Goal: Information Seeking & Learning: Learn about a topic

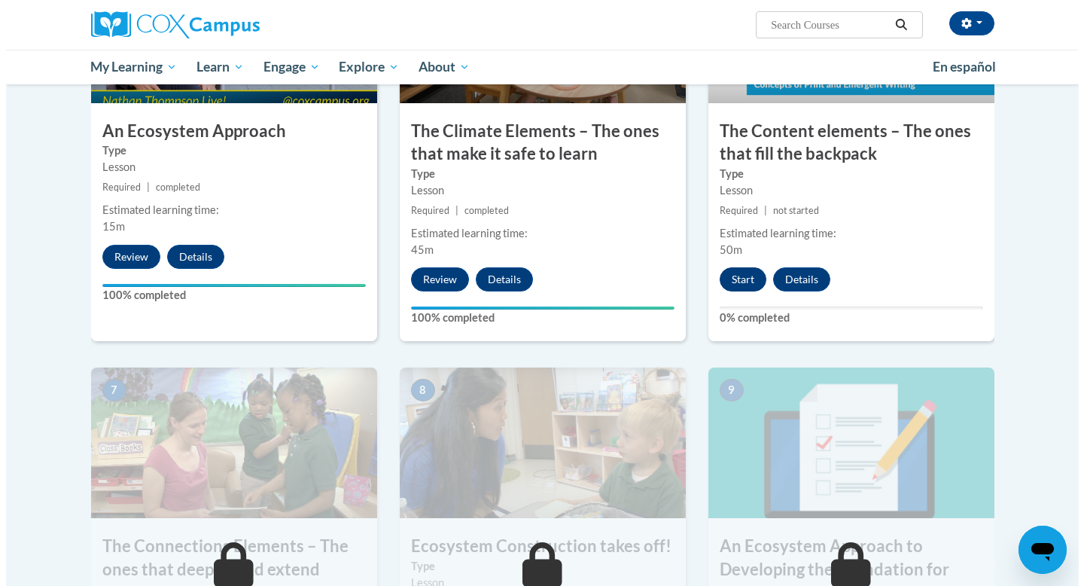
scroll to position [919, 0]
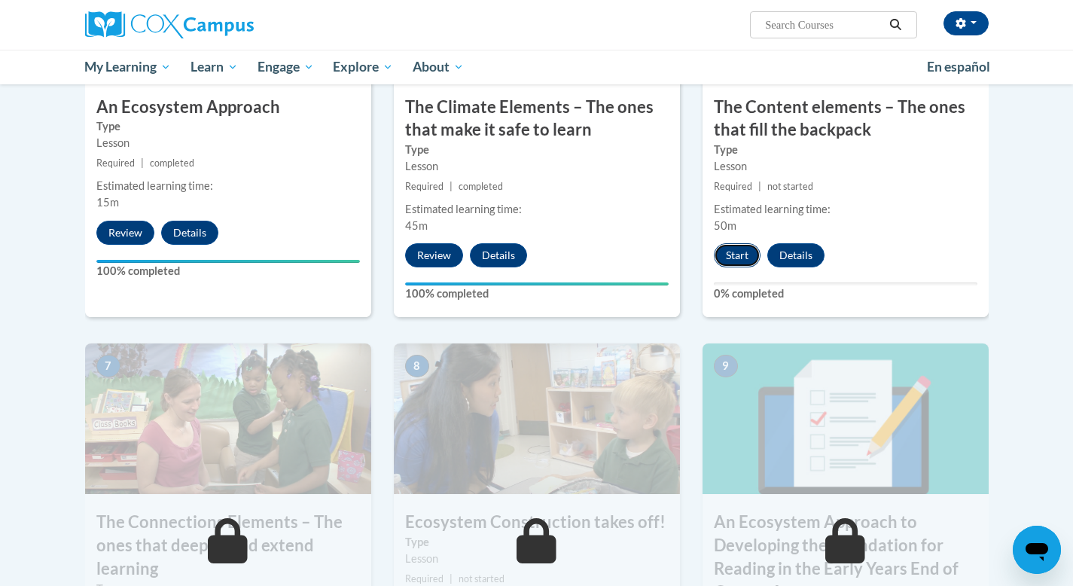
click at [742, 246] on button "Start" at bounding box center [737, 255] width 47 height 24
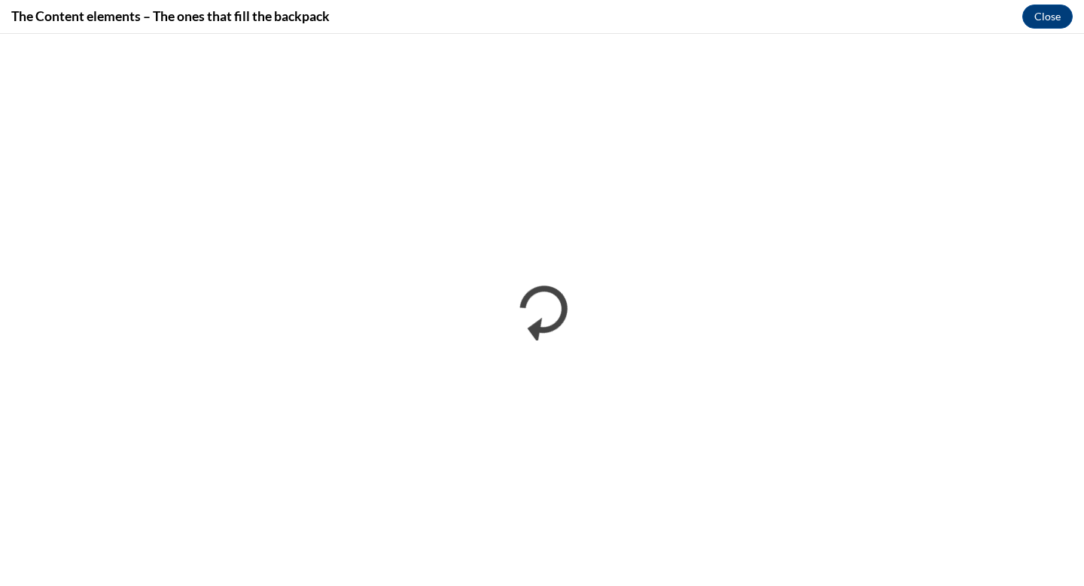
scroll to position [0, 0]
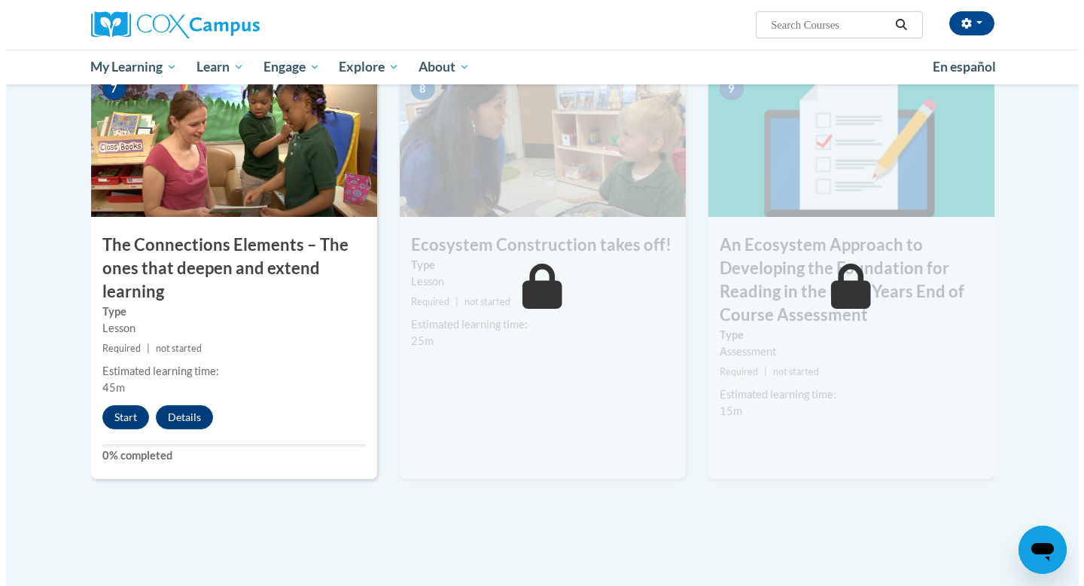
scroll to position [1124, 0]
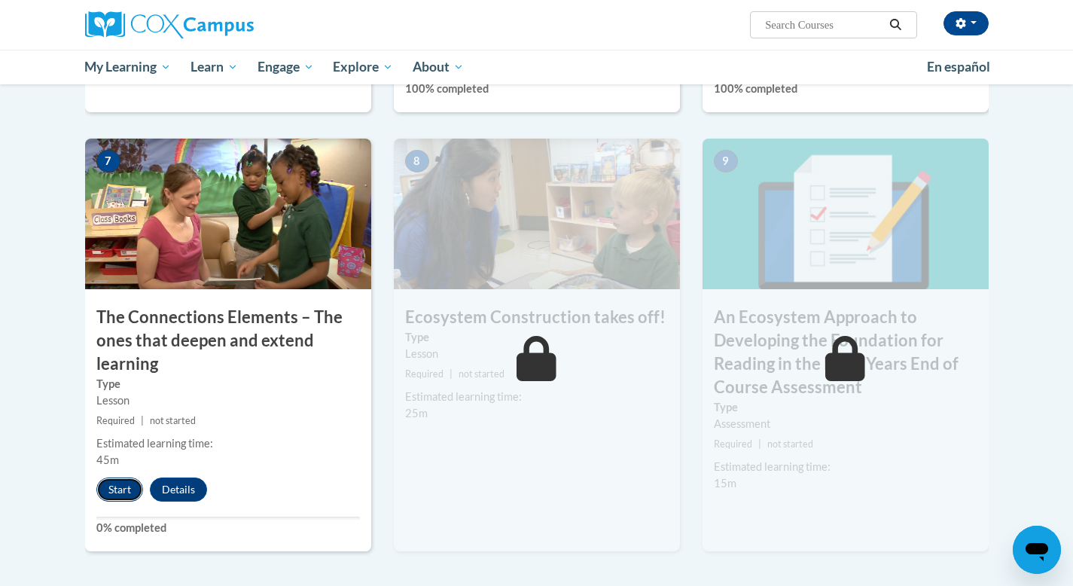
click at [134, 488] on button "Start" at bounding box center [119, 489] width 47 height 24
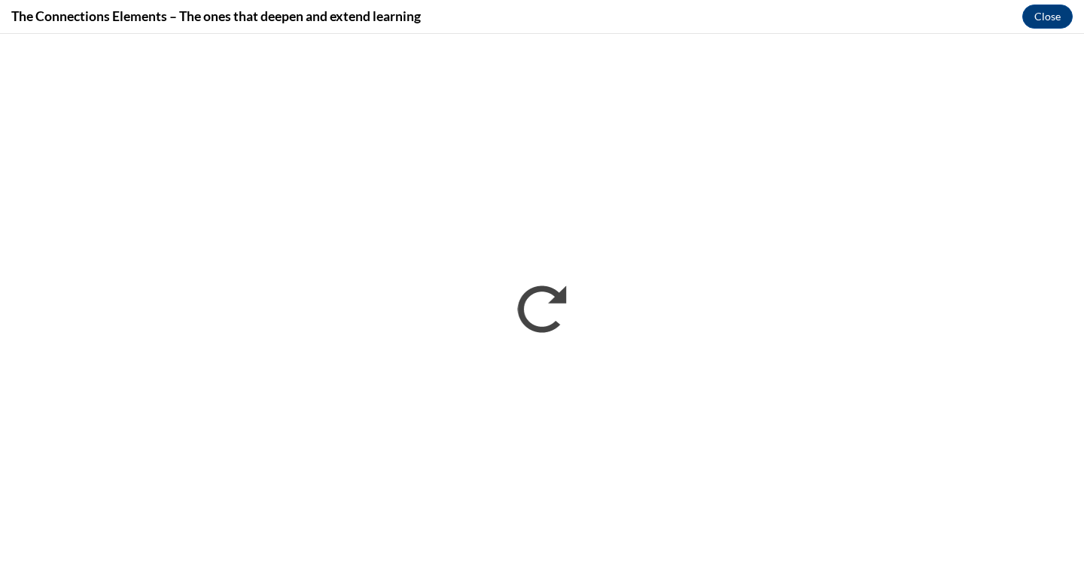
scroll to position [0, 0]
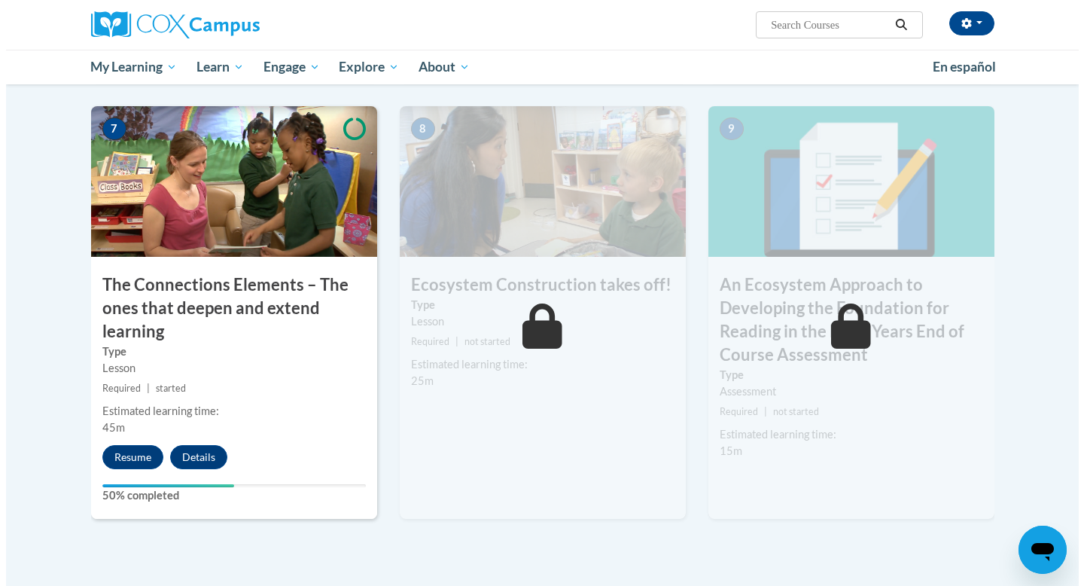
scroll to position [1151, 0]
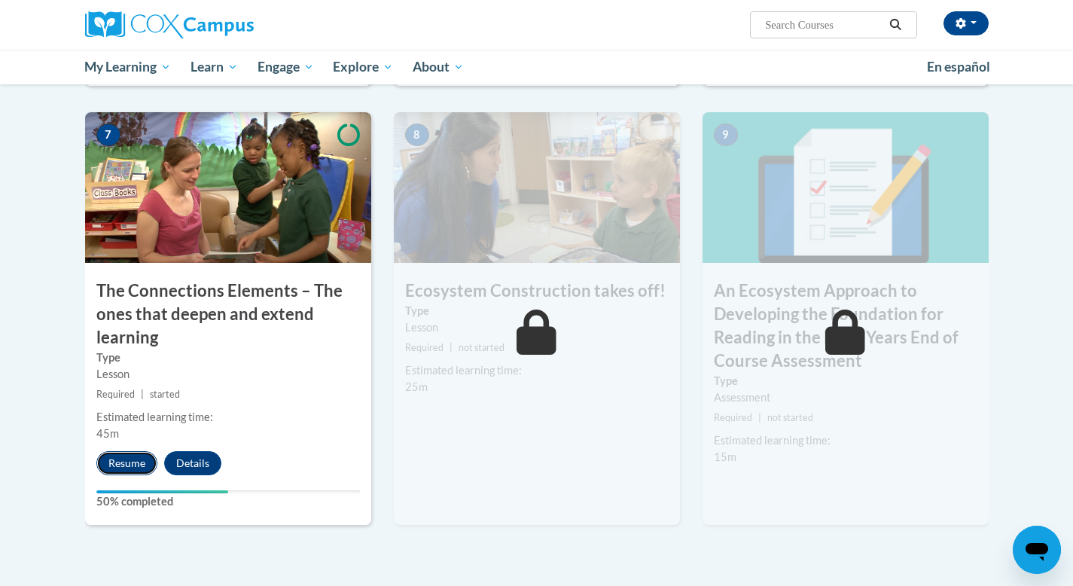
click at [137, 462] on button "Resume" at bounding box center [126, 463] width 61 height 24
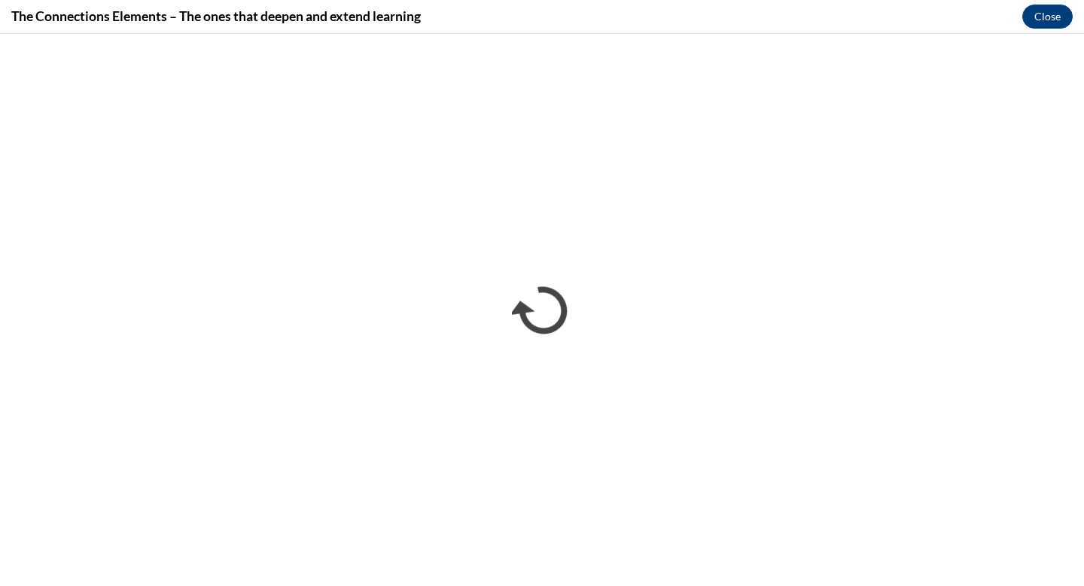
scroll to position [0, 0]
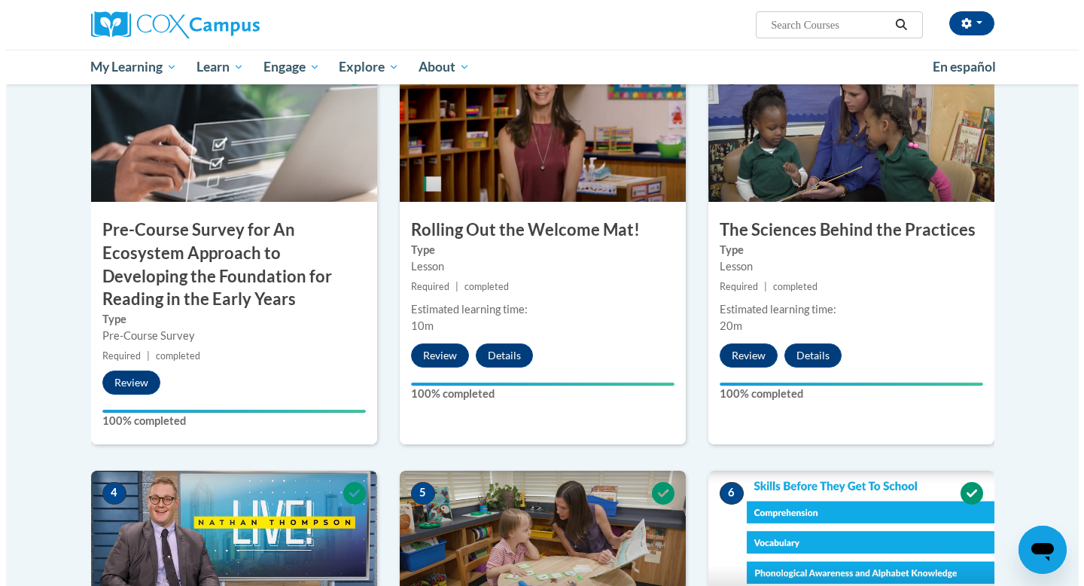
scroll to position [1151, 0]
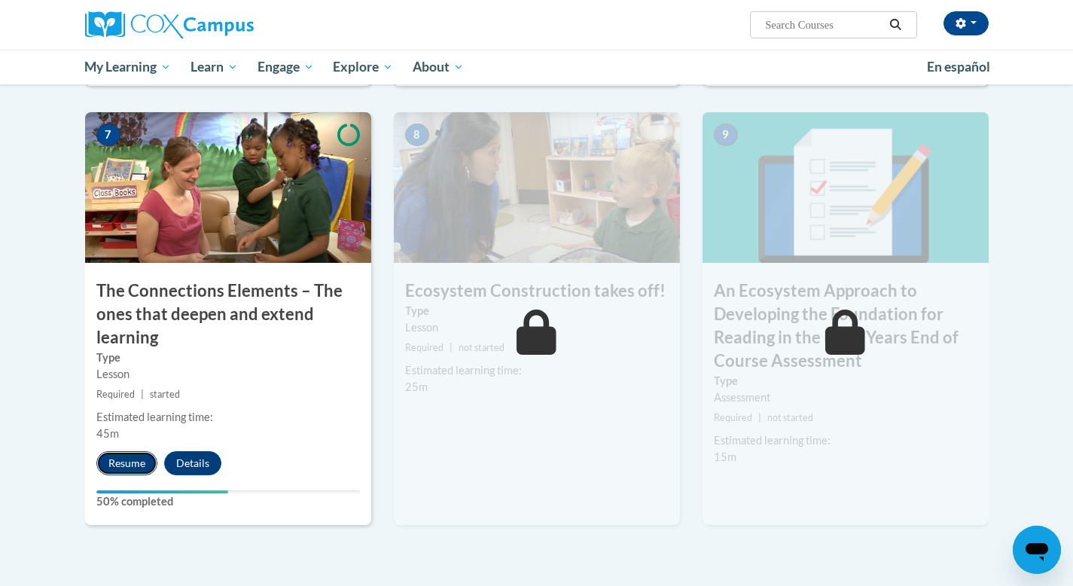
click at [142, 452] on button "Resume" at bounding box center [126, 463] width 61 height 24
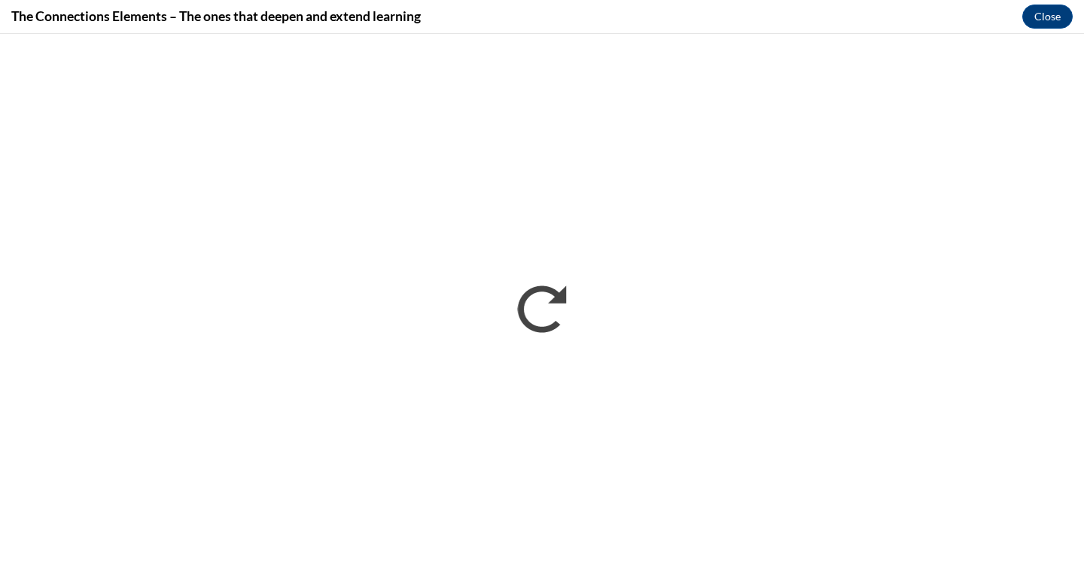
scroll to position [0, 0]
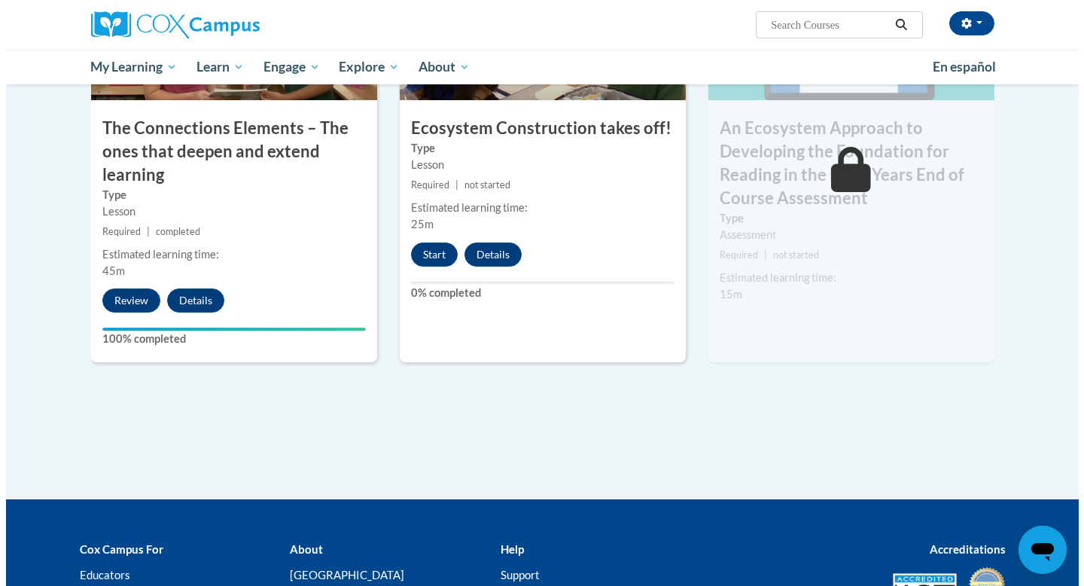
scroll to position [1195, 0]
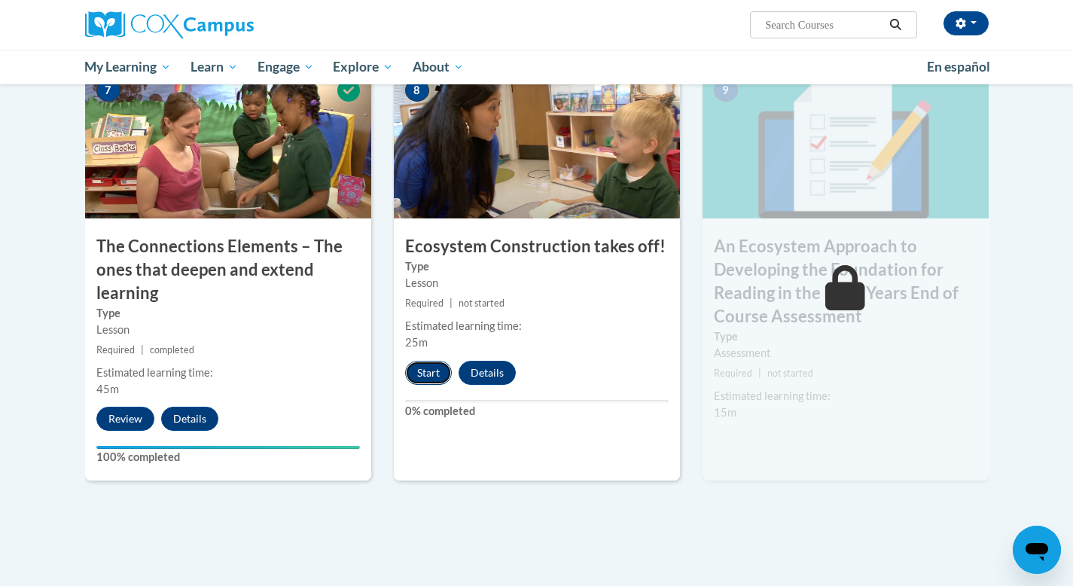
click at [425, 378] on button "Start" at bounding box center [428, 373] width 47 height 24
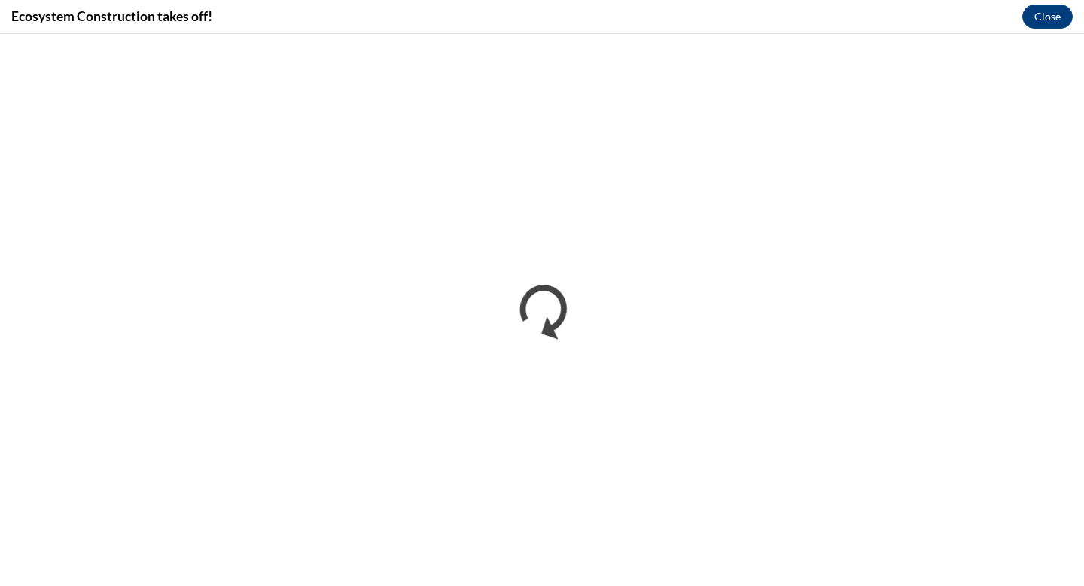
scroll to position [0, 0]
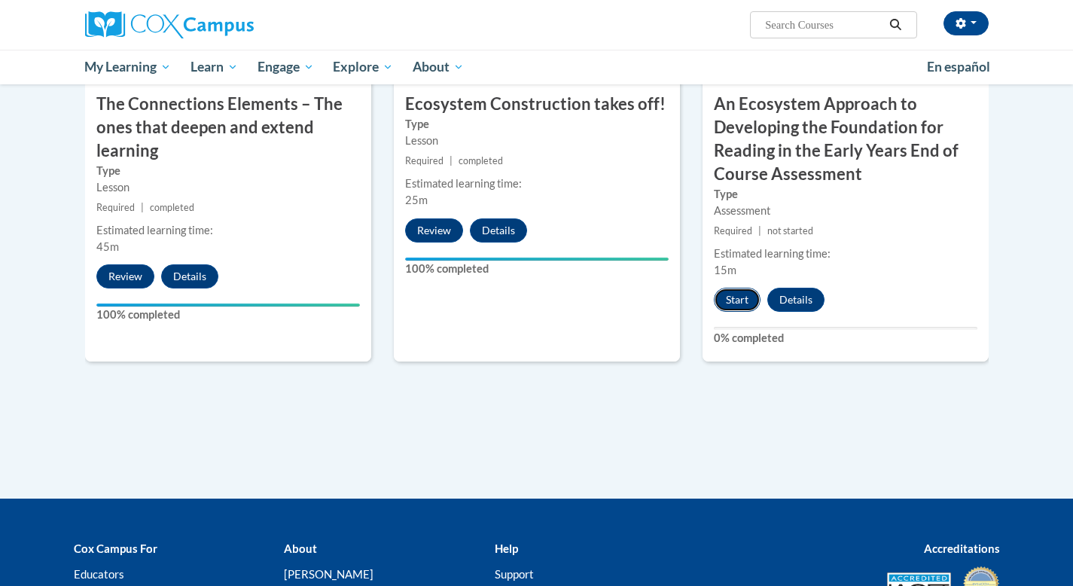
click at [742, 301] on button "Start" at bounding box center [737, 300] width 47 height 24
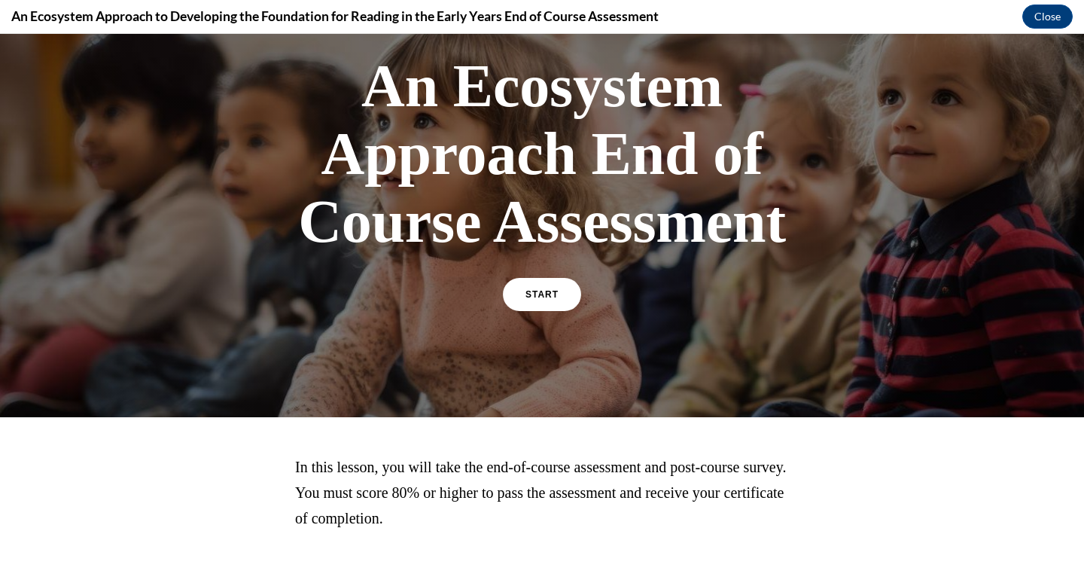
scroll to position [135, 0]
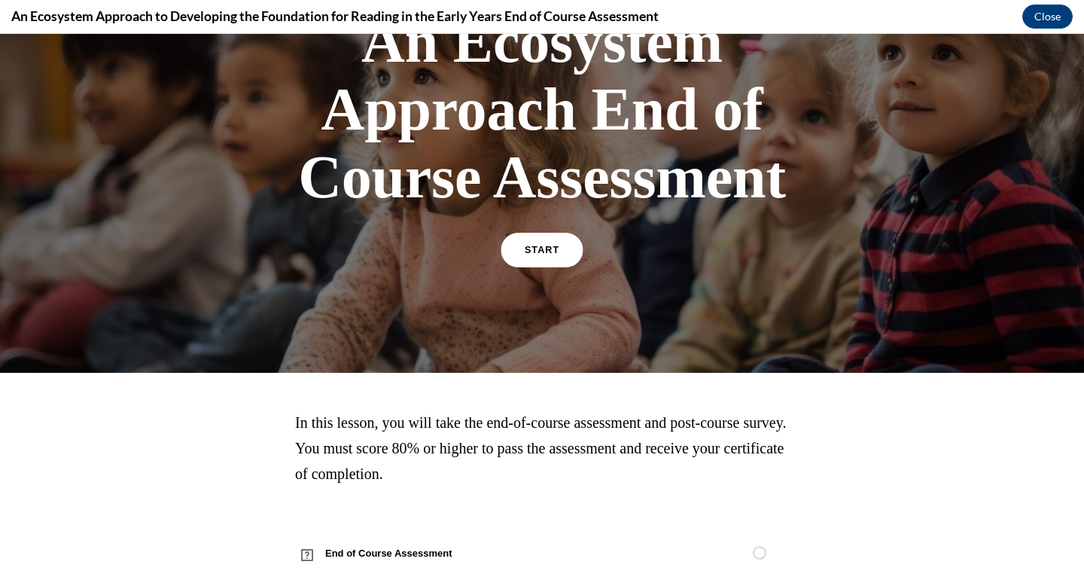
click at [560, 246] on link "START" at bounding box center [542, 250] width 82 height 35
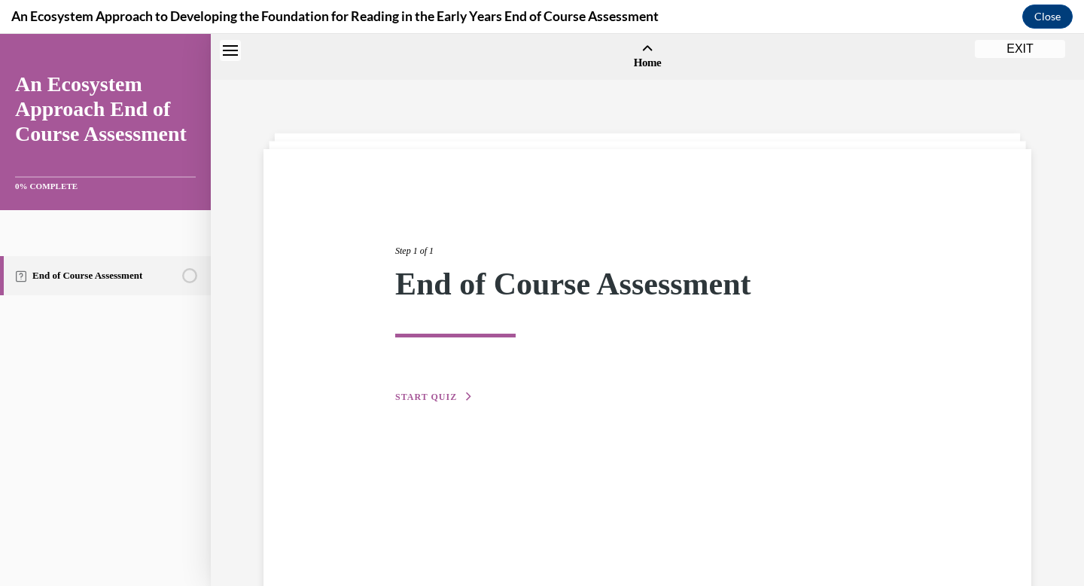
scroll to position [47, 0]
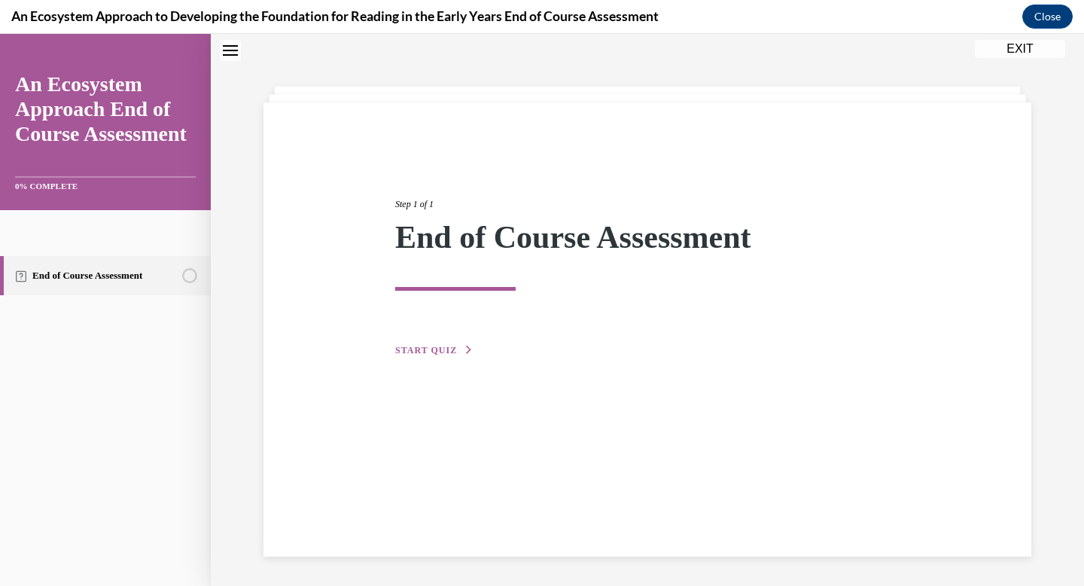
click at [445, 346] on span "START QUIZ" at bounding box center [426, 350] width 62 height 11
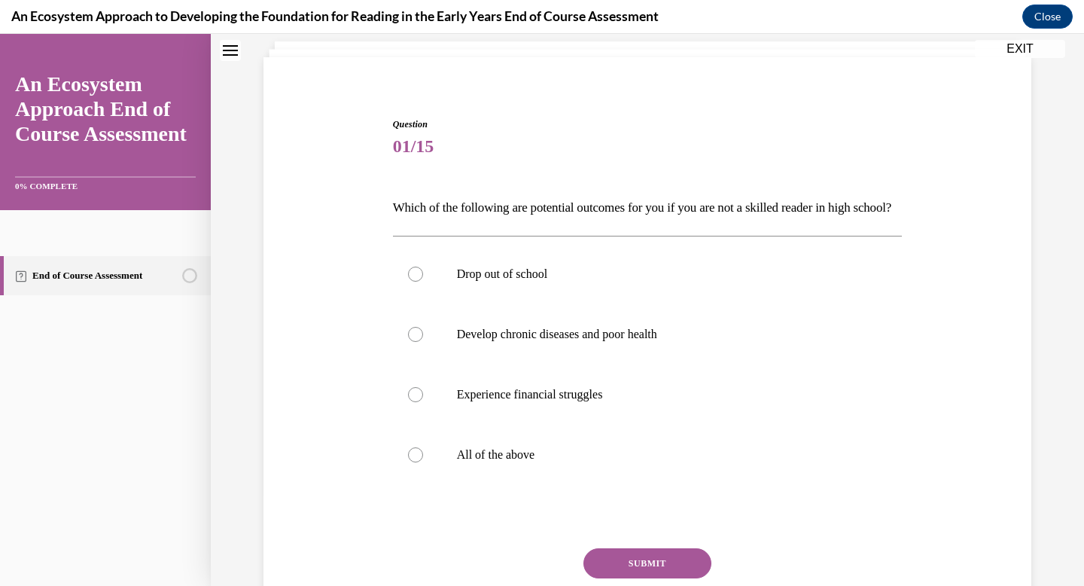
scroll to position [93, 0]
click at [508, 465] on label "All of the above" at bounding box center [648, 453] width 510 height 60
click at [423, 461] on input "All of the above" at bounding box center [415, 453] width 15 height 15
radio input "true"
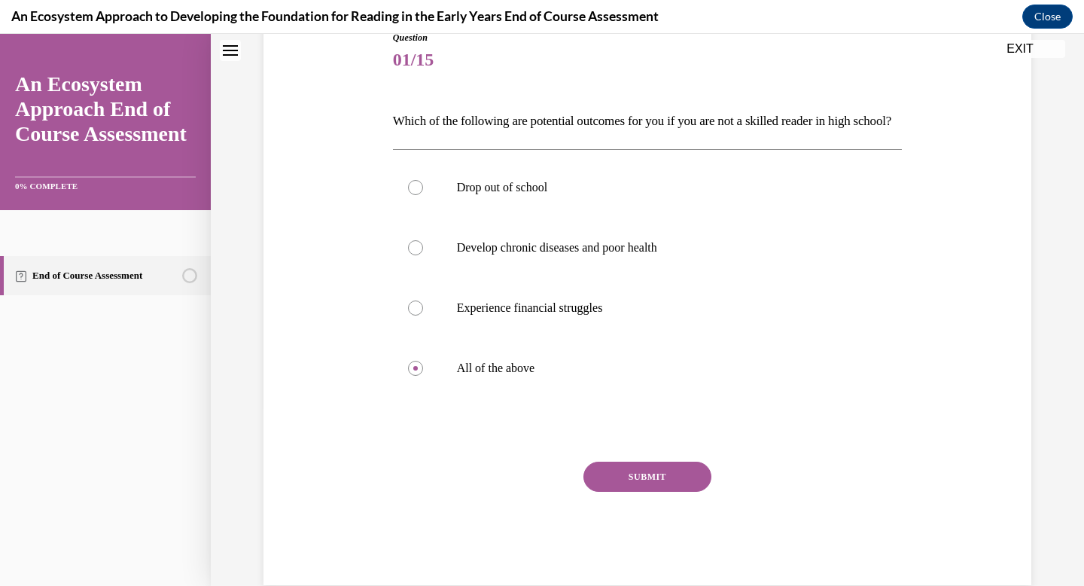
click at [640, 492] on button "SUBMIT" at bounding box center [648, 477] width 128 height 30
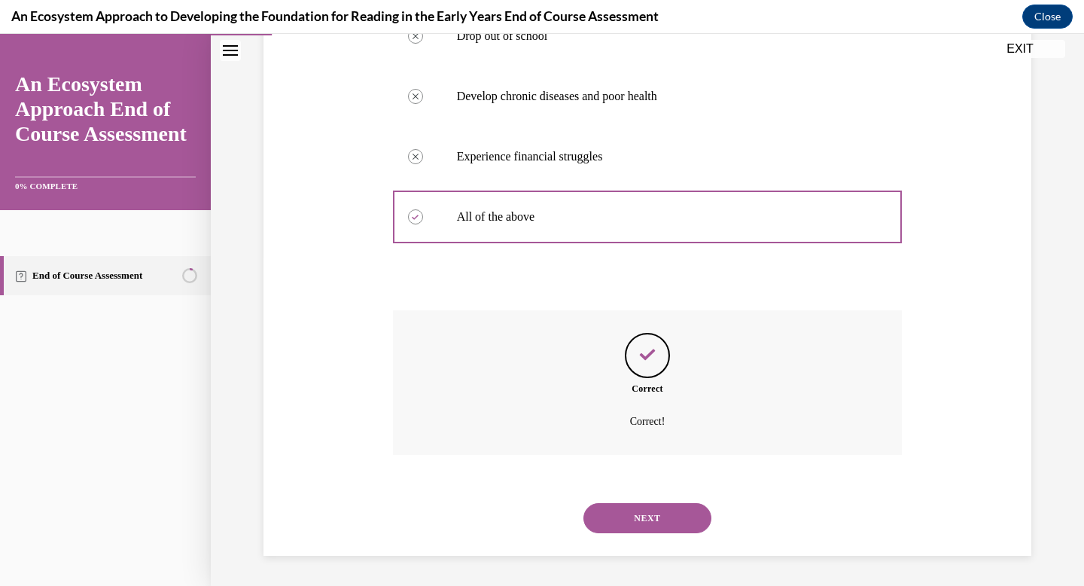
scroll to position [355, 0]
click at [641, 517] on button "NEXT" at bounding box center [648, 518] width 128 height 30
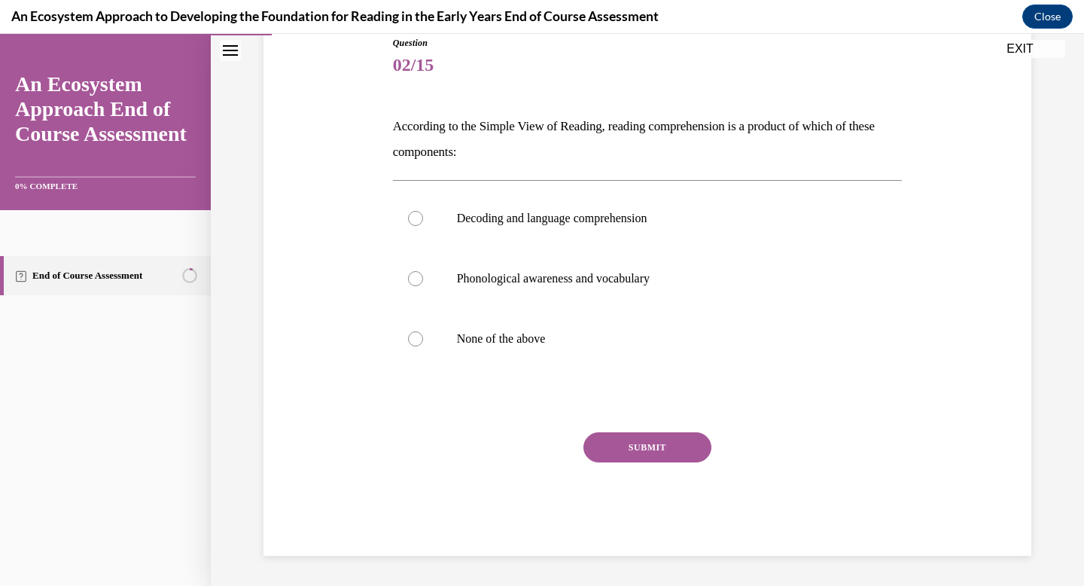
scroll to position [167, 0]
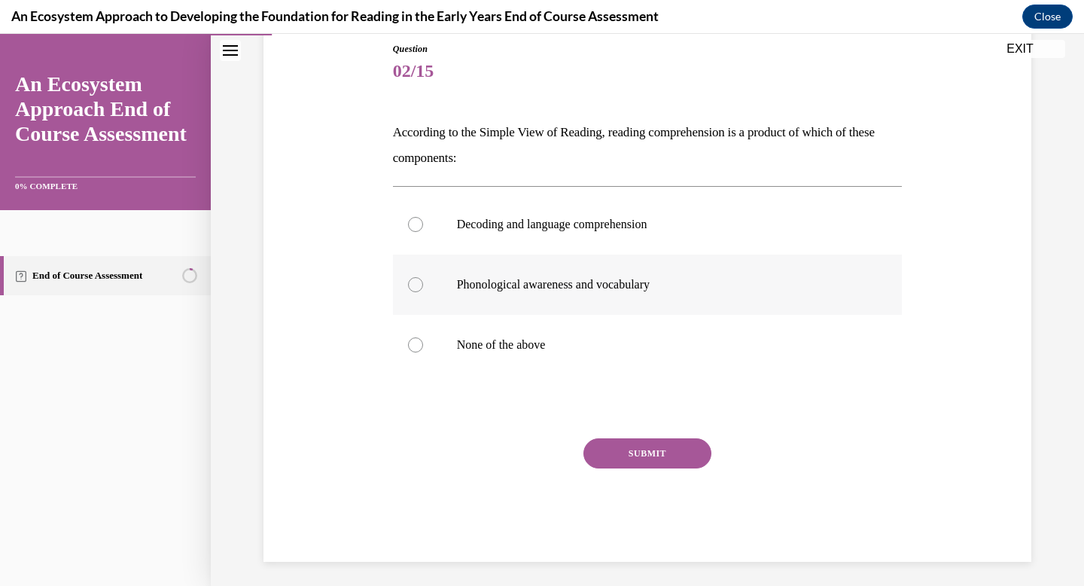
click at [643, 255] on label "Phonological awareness and vocabulary" at bounding box center [648, 285] width 510 height 60
click at [423, 277] on input "Phonological awareness and vocabulary" at bounding box center [415, 284] width 15 height 15
radio input "true"
click at [636, 230] on p "Decoding and language comprehension" at bounding box center [661, 224] width 408 height 15
click at [423, 230] on input "Decoding and language comprehension" at bounding box center [415, 224] width 15 height 15
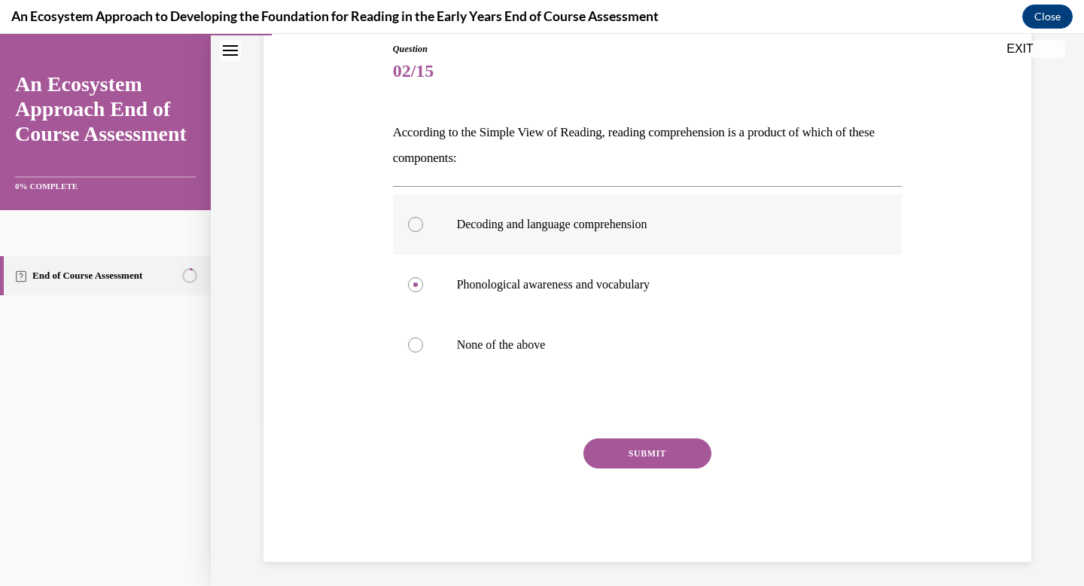
radio input "true"
click at [639, 433] on div "Question 02/15 According to the Simple View of Reading, reading comprehension i…" at bounding box center [648, 302] width 510 height 520
click at [641, 447] on button "SUBMIT" at bounding box center [648, 453] width 128 height 30
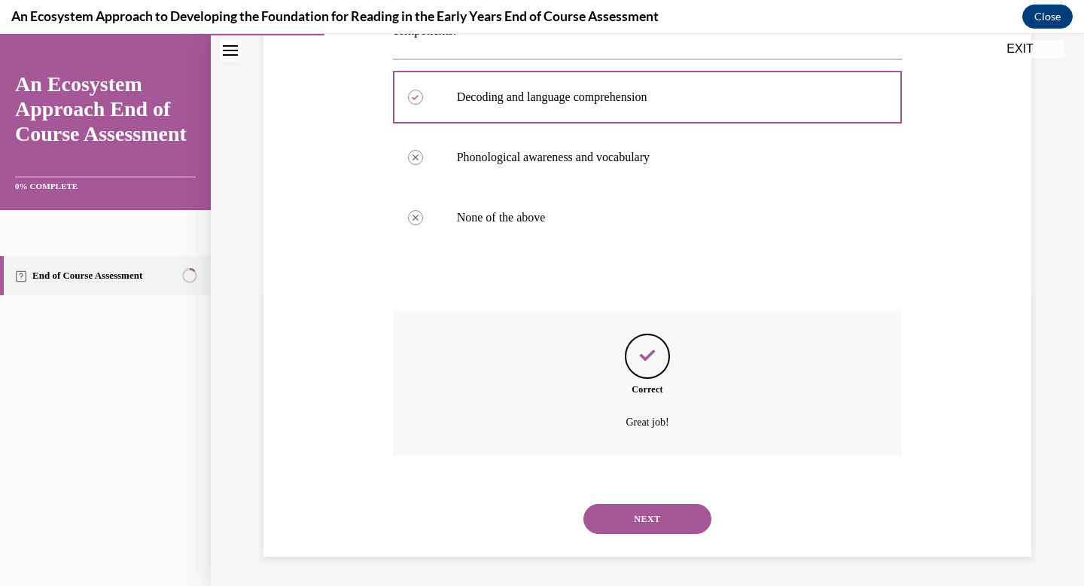
scroll to position [295, 0]
click at [662, 524] on button "NEXT" at bounding box center [648, 518] width 128 height 30
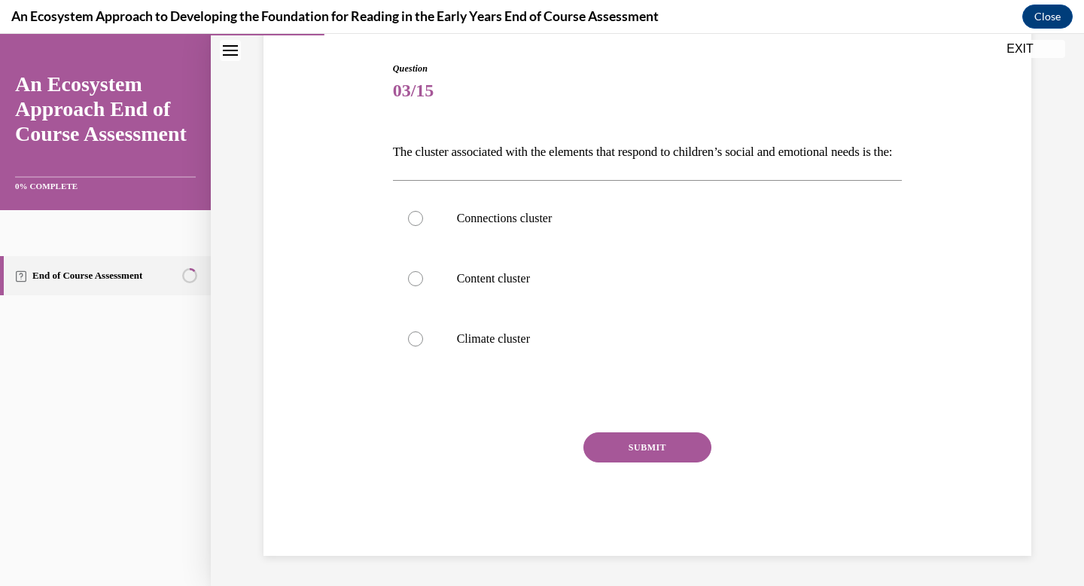
scroll to position [167, 0]
click at [654, 226] on p "Connections cluster" at bounding box center [661, 218] width 408 height 15
click at [423, 226] on input "Connections cluster" at bounding box center [415, 218] width 15 height 15
radio input "true"
click at [662, 462] on button "SUBMIT" at bounding box center [648, 447] width 128 height 30
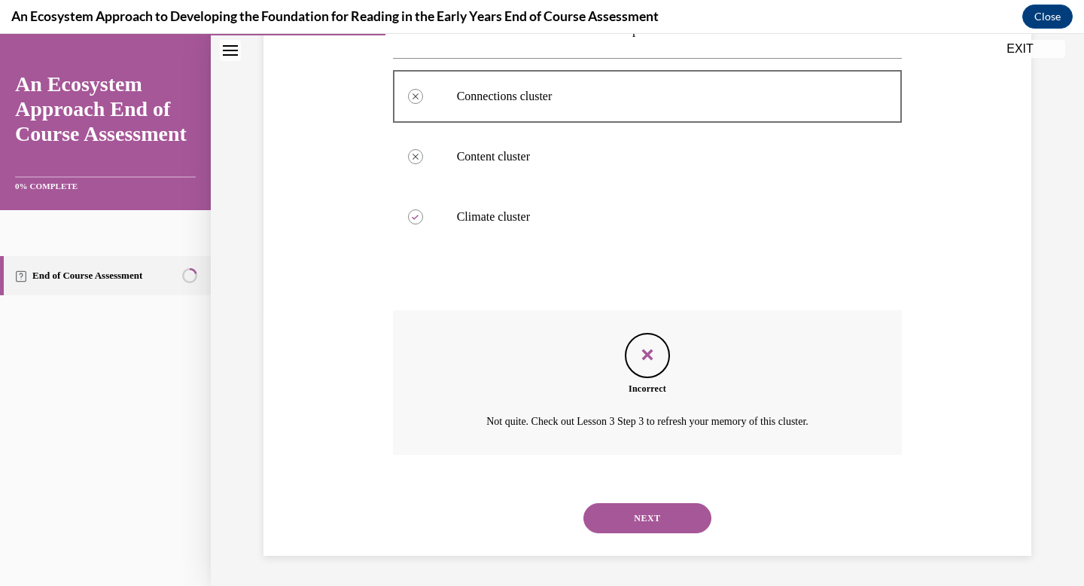
scroll to position [295, 0]
click at [663, 523] on button "NEXT" at bounding box center [648, 518] width 128 height 30
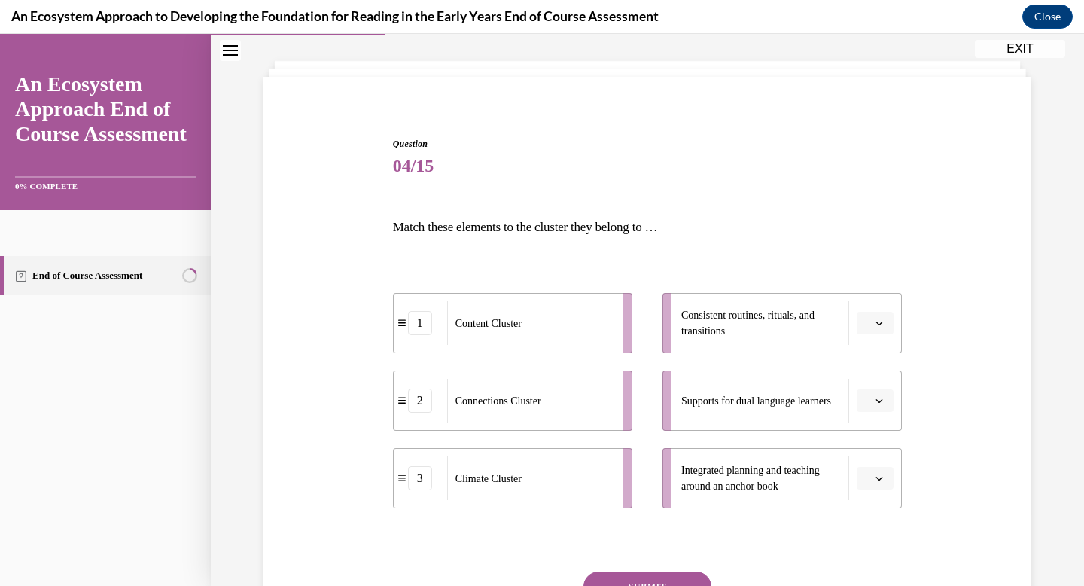
scroll to position [83, 0]
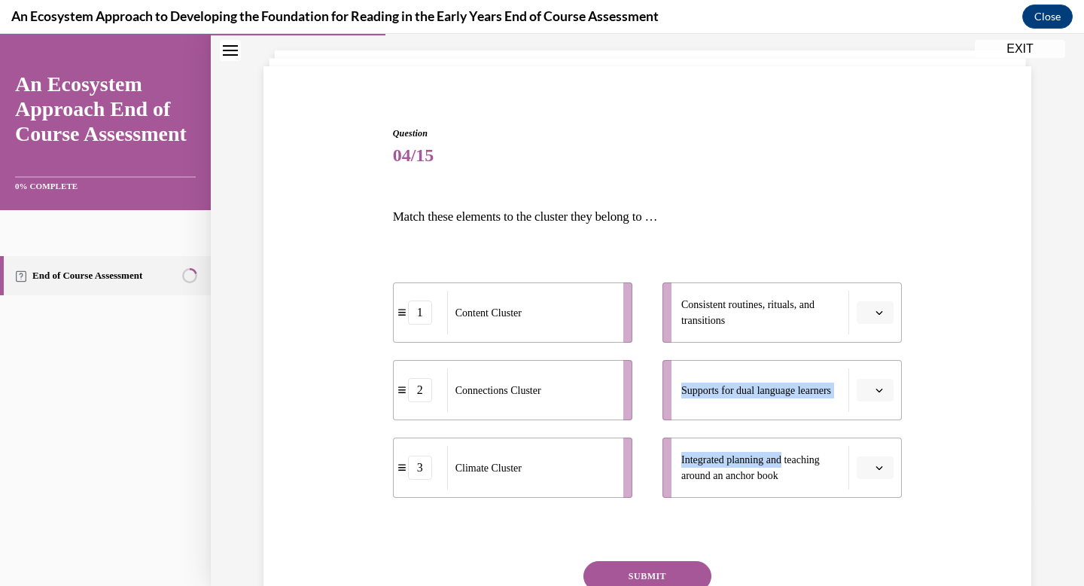
drag, startPoint x: 767, startPoint y: 319, endPoint x: 784, endPoint y: 458, distance: 140.4
click at [784, 458] on ul "Consistent routines, rituals, and transitions Supports for dual language learne…" at bounding box center [775, 389] width 255 height 215
click at [867, 322] on button "button" at bounding box center [875, 312] width 37 height 23
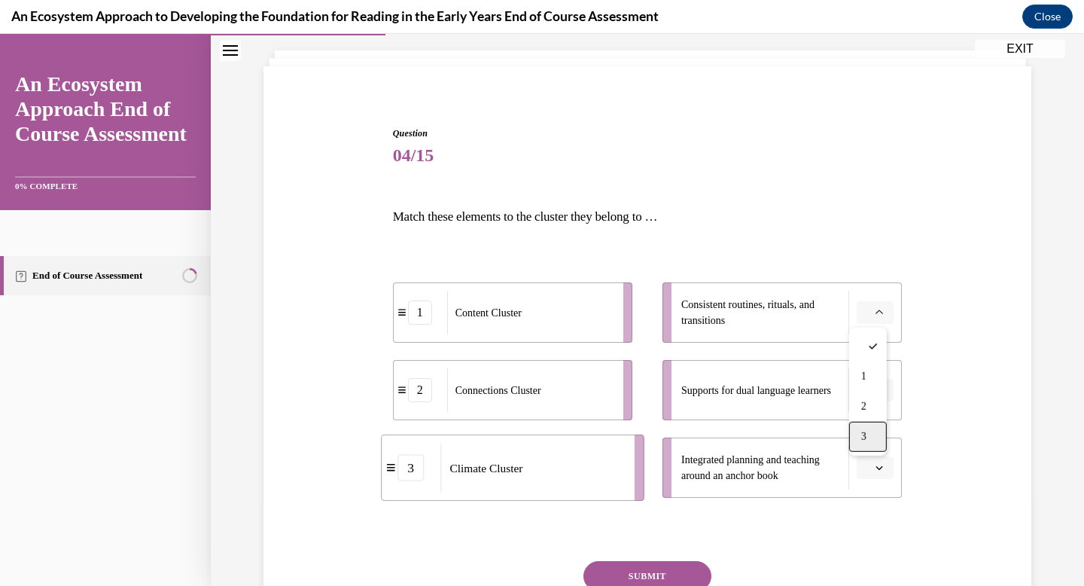
click at [874, 438] on div "3" at bounding box center [868, 437] width 38 height 30
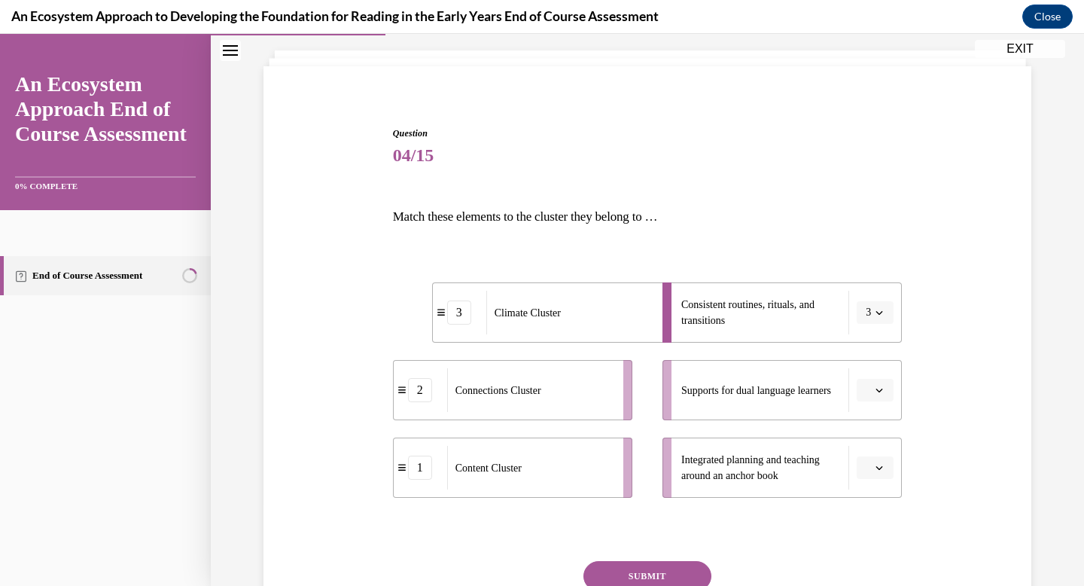
click at [883, 391] on button "button" at bounding box center [875, 390] width 37 height 23
click at [875, 447] on div "1" at bounding box center [868, 454] width 38 height 30
click at [874, 462] on span "button" at bounding box center [879, 467] width 11 height 11
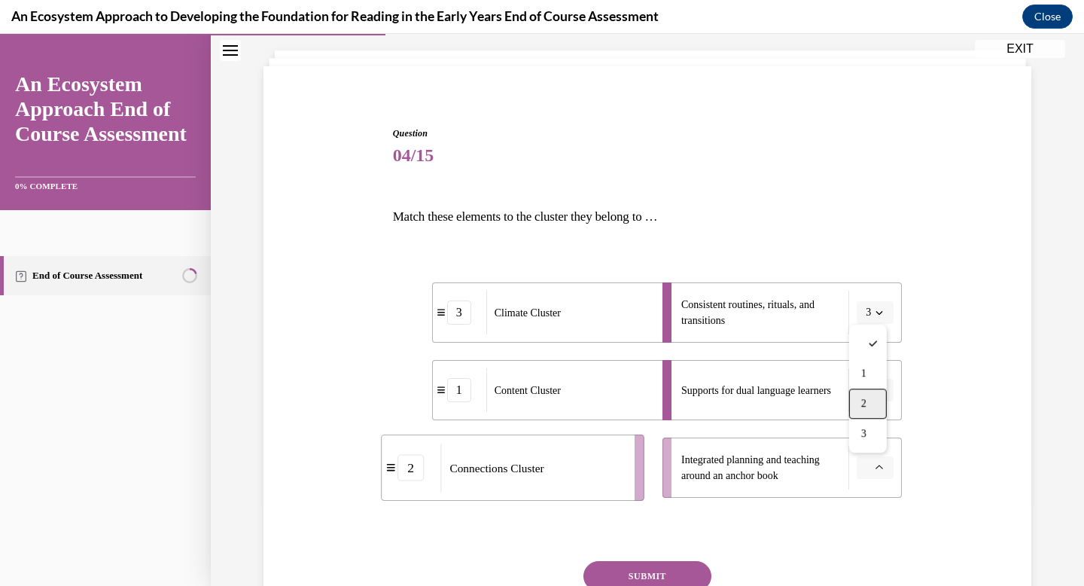
click at [867, 405] on span "2" at bounding box center [863, 404] width 5 height 12
click at [660, 580] on button "SUBMIT" at bounding box center [648, 576] width 128 height 30
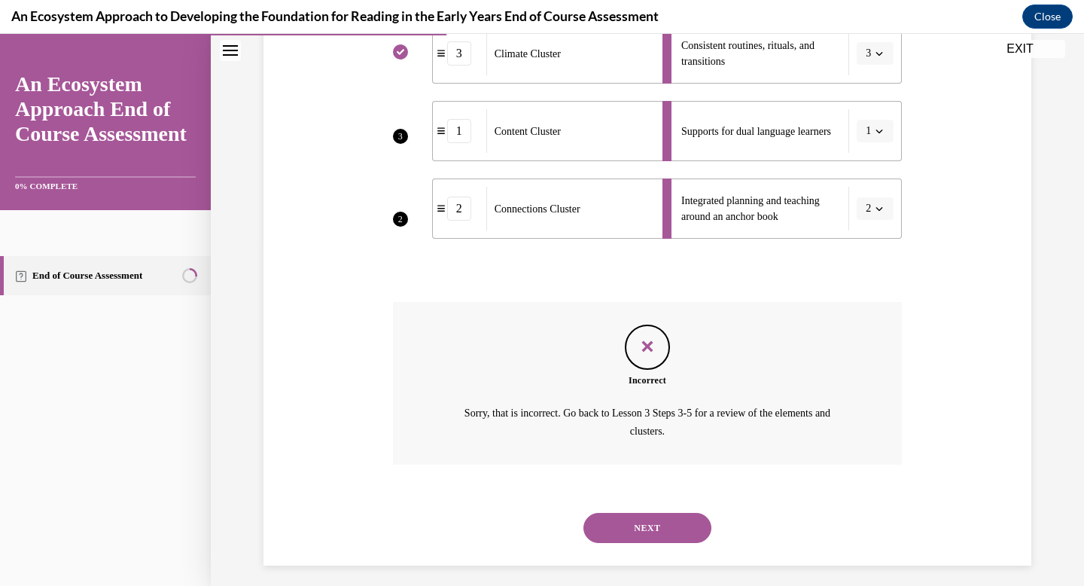
scroll to position [351, 0]
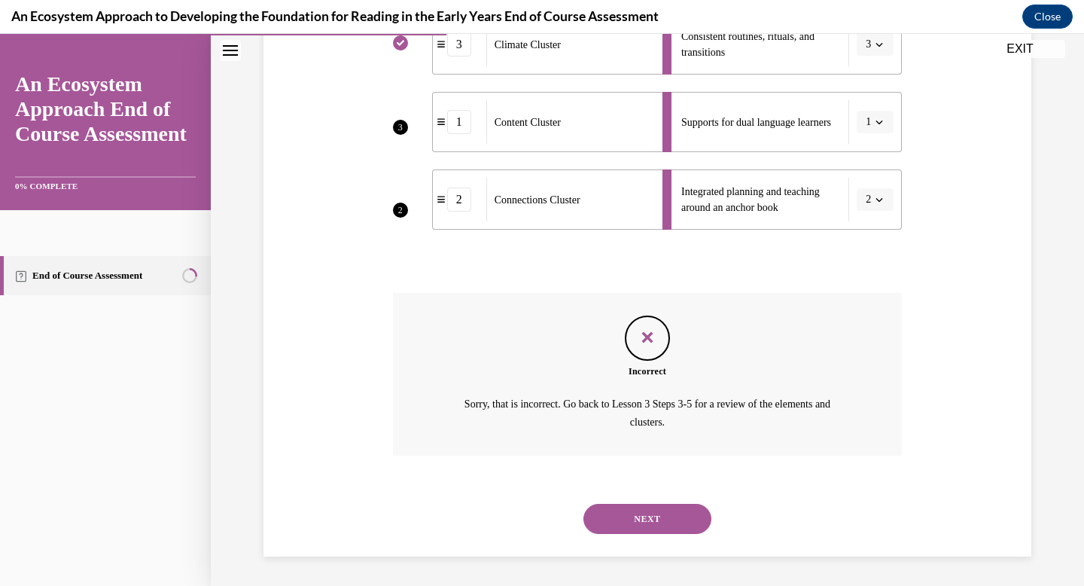
click at [648, 520] on button "NEXT" at bounding box center [648, 519] width 128 height 30
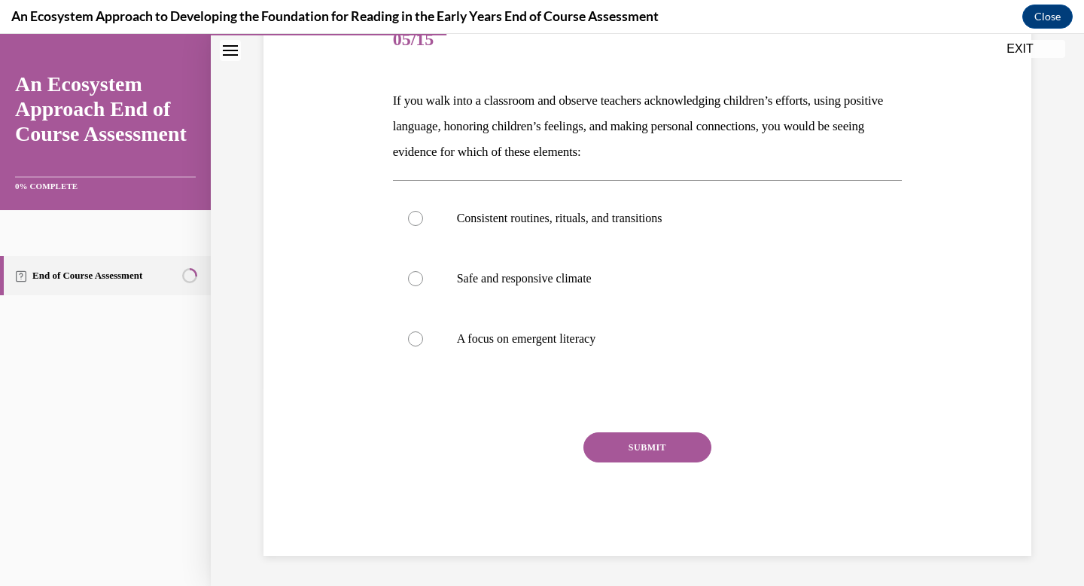
scroll to position [167, 0]
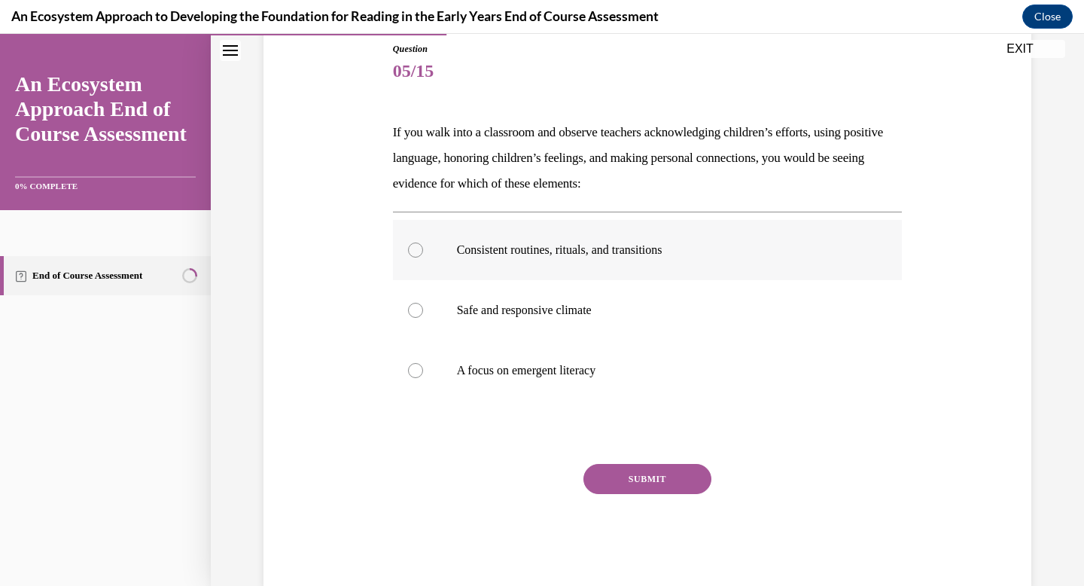
click at [516, 246] on p "Consistent routines, rituals, and transitions" at bounding box center [661, 249] width 408 height 15
click at [423, 246] on input "Consistent routines, rituals, and transitions" at bounding box center [415, 249] width 15 height 15
radio input "true"
click at [610, 336] on label "Safe and responsive climate" at bounding box center [648, 310] width 510 height 60
click at [423, 318] on input "Safe and responsive climate" at bounding box center [415, 310] width 15 height 15
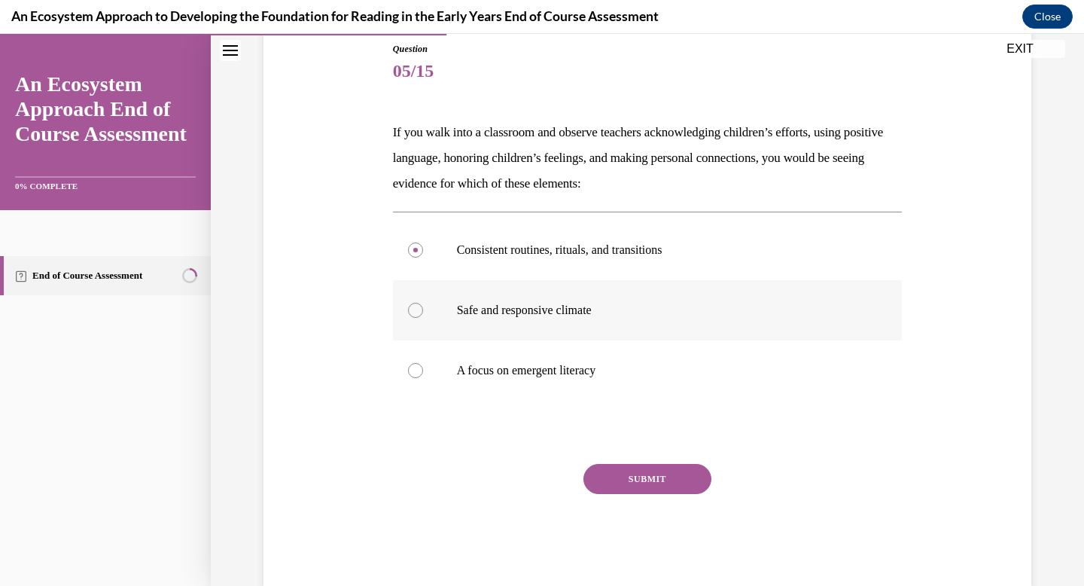
radio input "true"
click at [639, 465] on button "SUBMIT" at bounding box center [648, 479] width 128 height 30
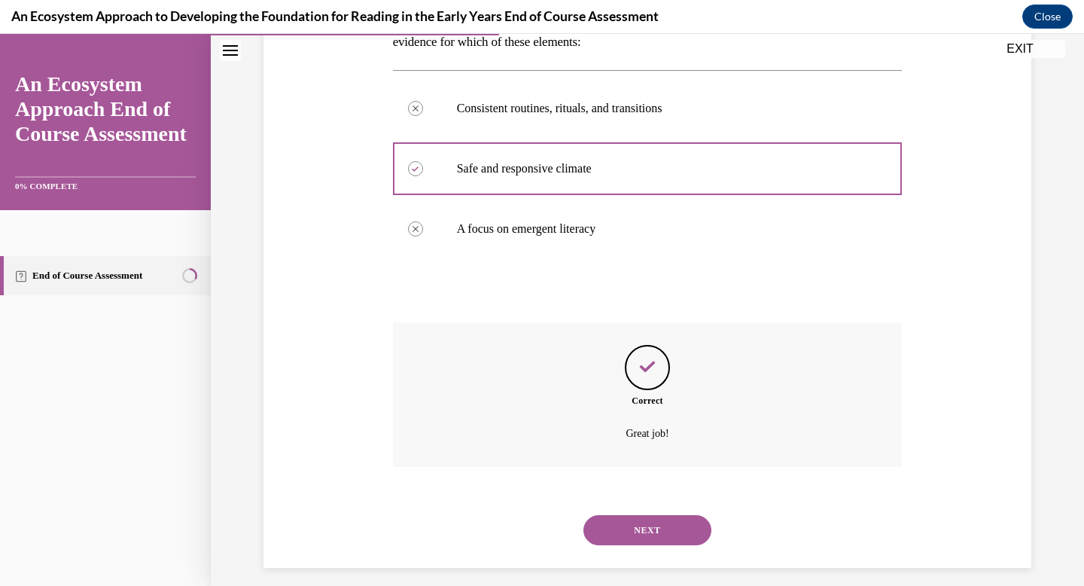
scroll to position [321, 0]
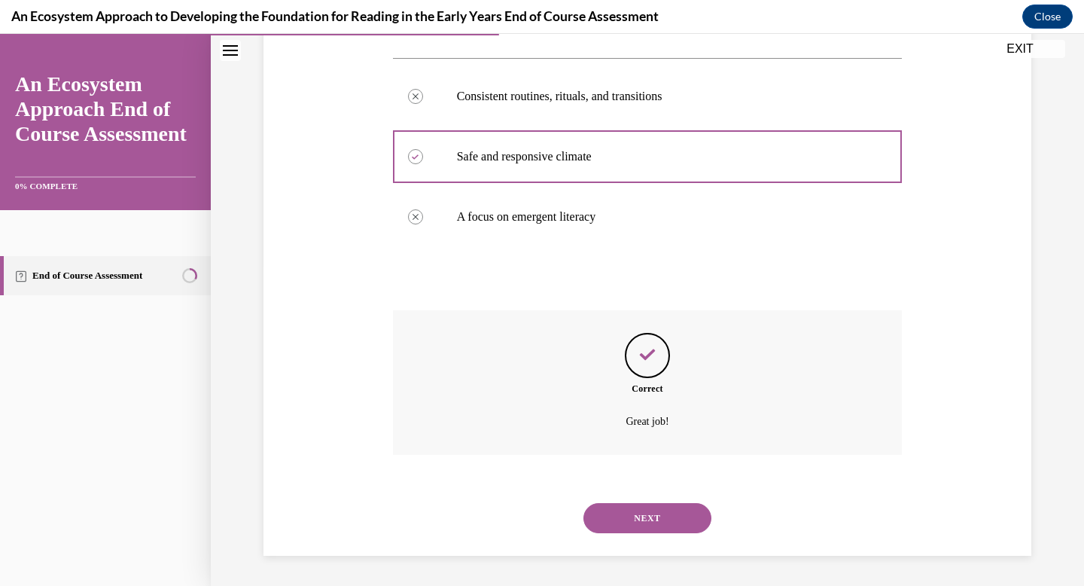
click at [617, 511] on button "NEXT" at bounding box center [648, 518] width 128 height 30
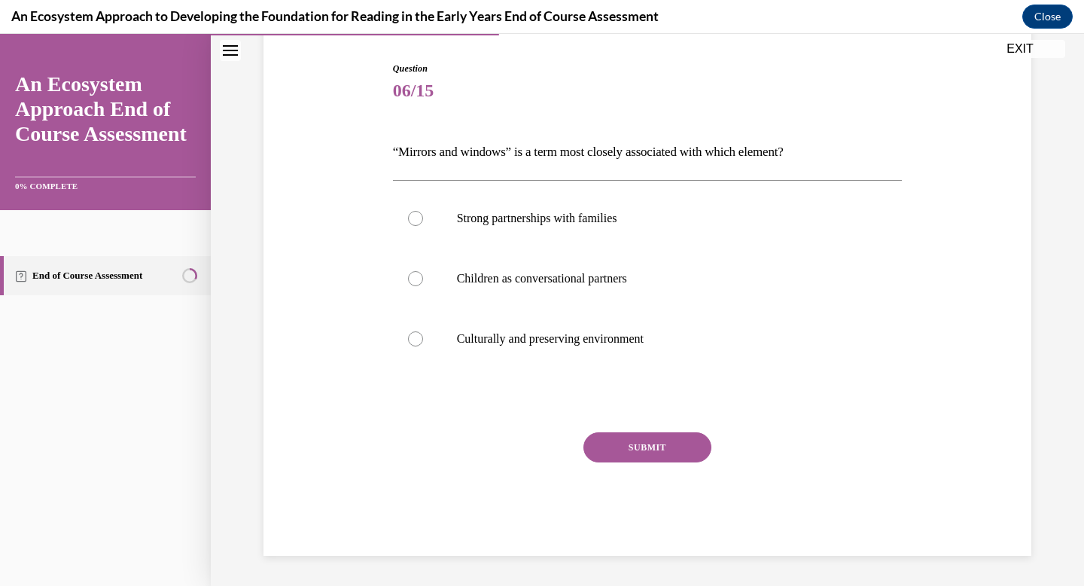
scroll to position [148, 0]
click at [665, 331] on label "Culturally and preserving environment" at bounding box center [648, 339] width 510 height 60
click at [423, 331] on input "Culturally and preserving environment" at bounding box center [415, 338] width 15 height 15
radio input "true"
click at [660, 441] on button "SUBMIT" at bounding box center [648, 447] width 128 height 30
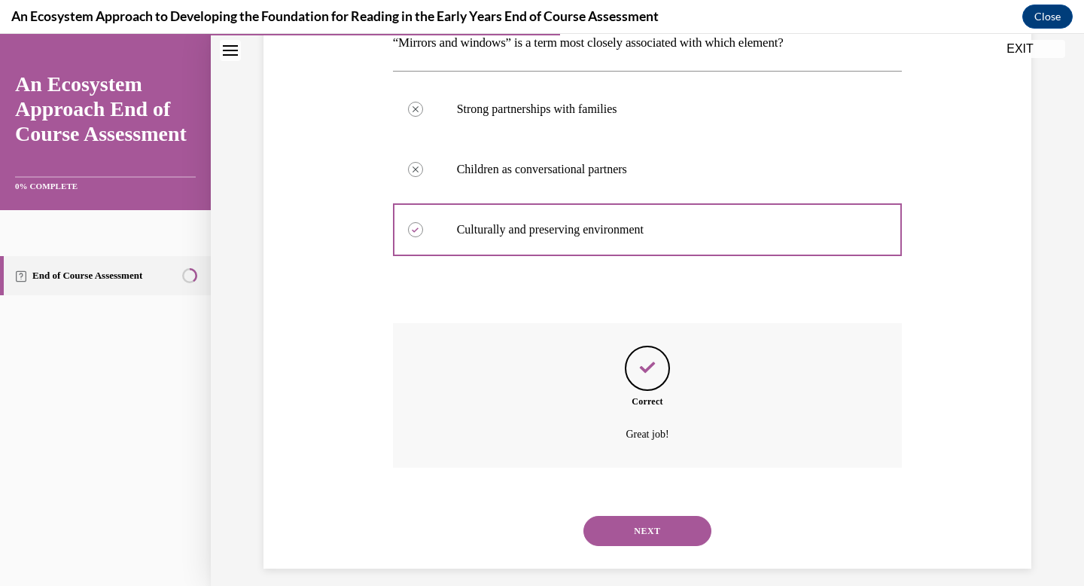
scroll to position [270, 0]
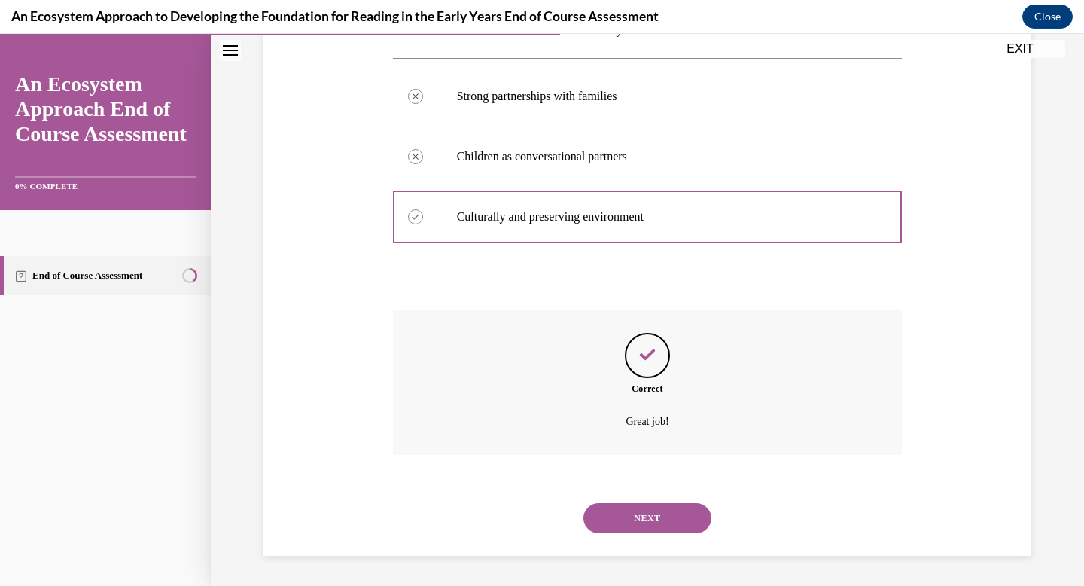
click at [645, 517] on button "NEXT" at bounding box center [648, 518] width 128 height 30
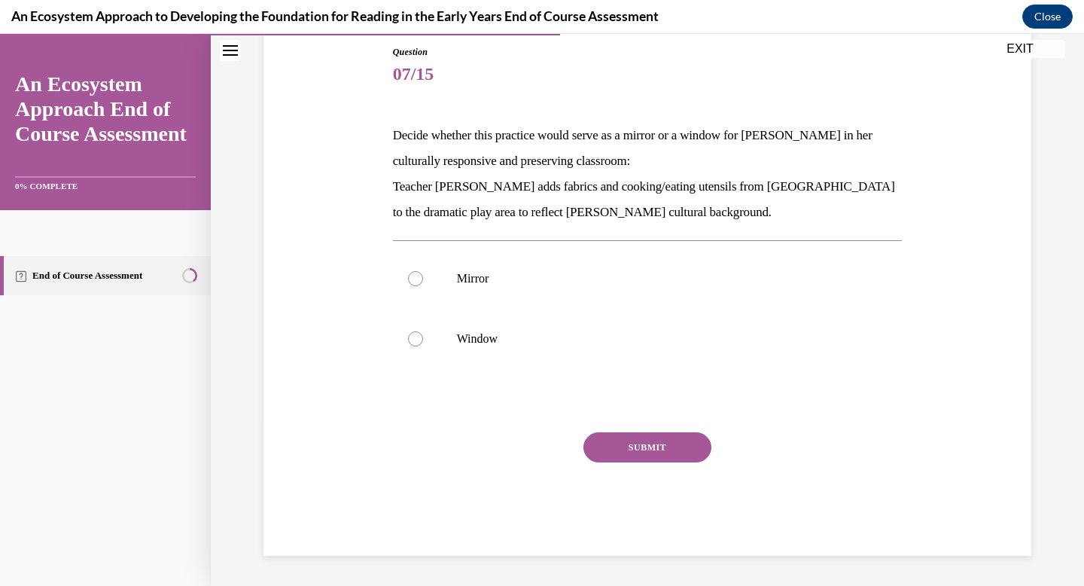
scroll to position [164, 0]
click at [672, 293] on label "Mirror" at bounding box center [648, 278] width 510 height 60
click at [423, 286] on input "Mirror" at bounding box center [415, 278] width 15 height 15
radio input "true"
click at [669, 441] on button "SUBMIT" at bounding box center [648, 447] width 128 height 30
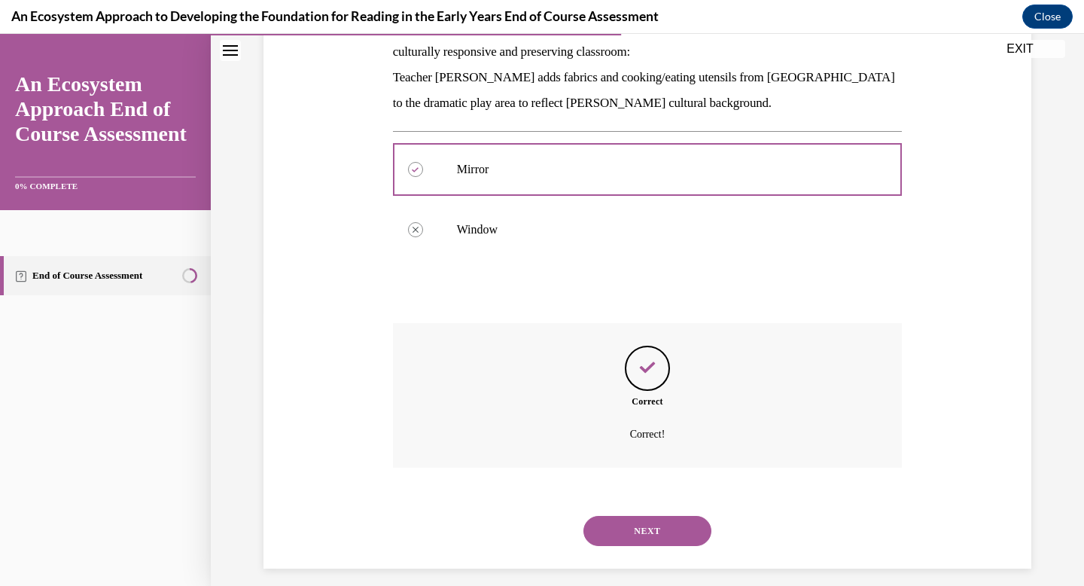
scroll to position [286, 0]
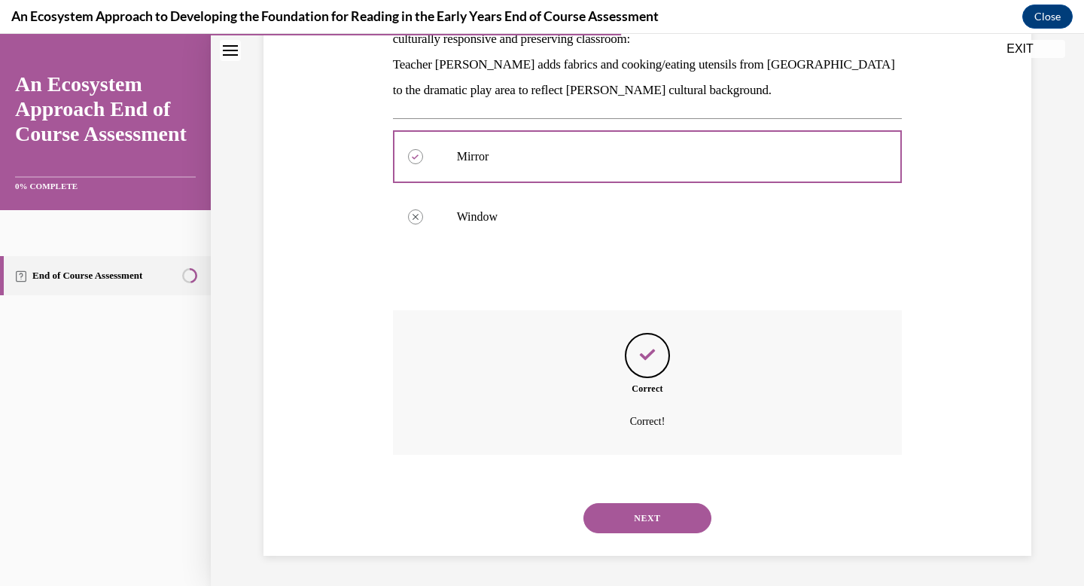
click at [645, 514] on button "NEXT" at bounding box center [648, 518] width 128 height 30
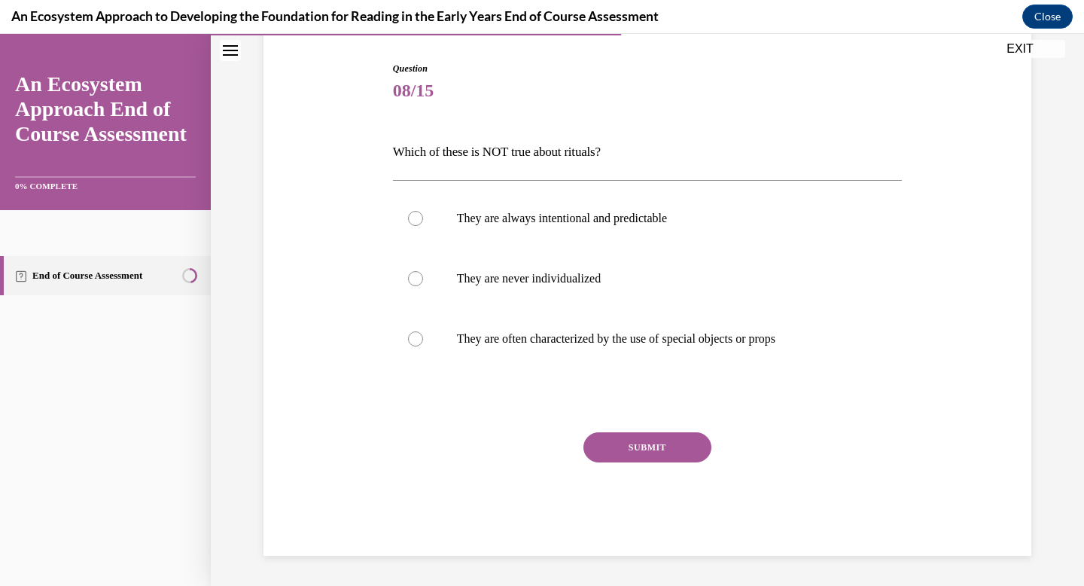
scroll to position [148, 0]
click at [713, 223] on p "They are always intentional and predictable" at bounding box center [661, 218] width 408 height 15
click at [423, 223] on input "They are always intentional and predictable" at bounding box center [415, 218] width 15 height 15
radio input "true"
click at [677, 446] on button "SUBMIT" at bounding box center [648, 447] width 128 height 30
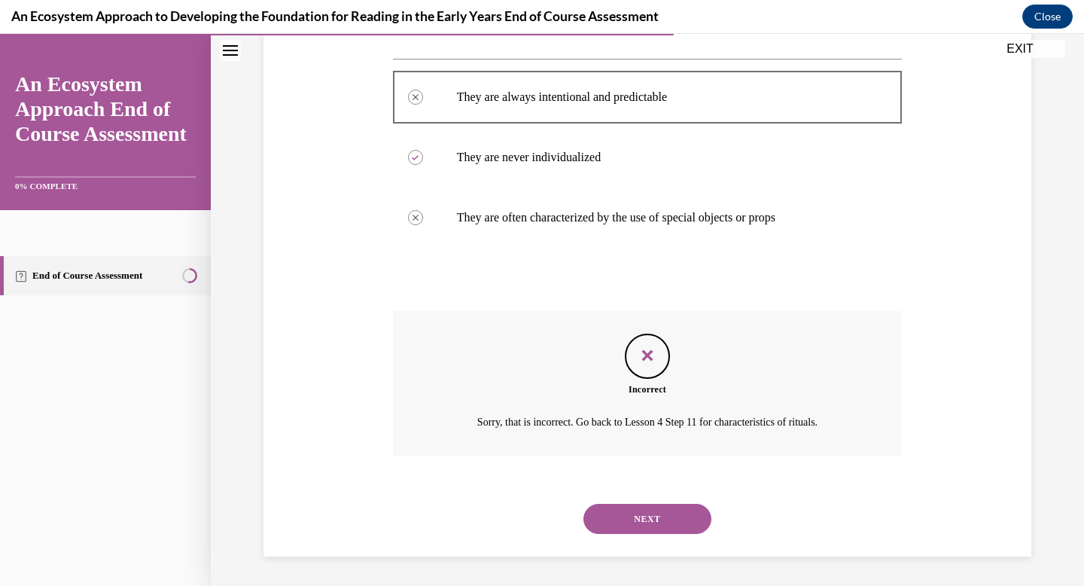
scroll to position [270, 0]
click at [660, 507] on button "NEXT" at bounding box center [648, 518] width 128 height 30
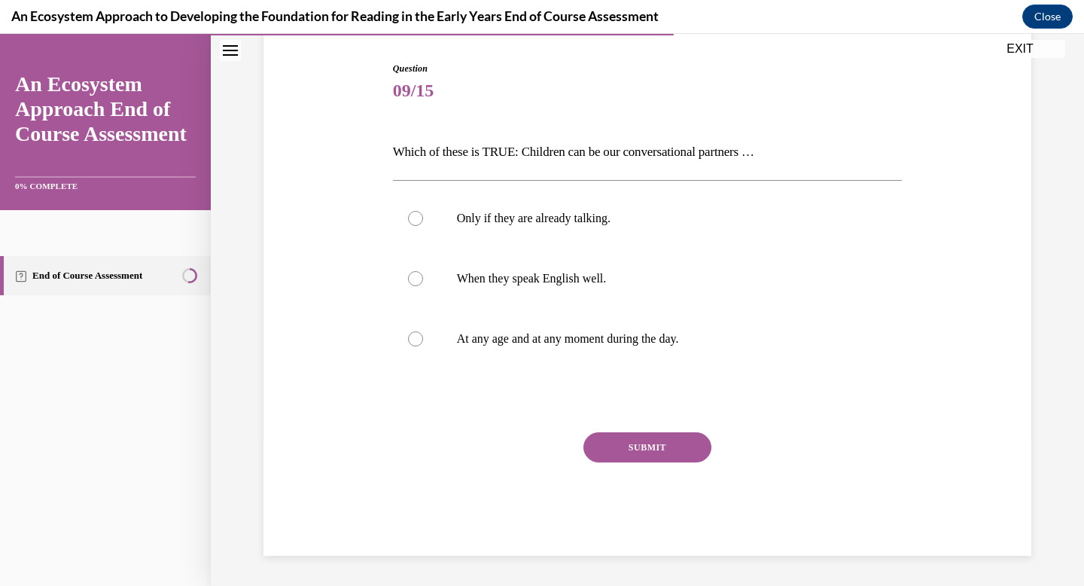
scroll to position [148, 0]
click at [703, 337] on p "At any age and at any moment during the day." at bounding box center [661, 338] width 408 height 15
click at [423, 337] on input "At any age and at any moment during the day." at bounding box center [415, 338] width 15 height 15
radio input "true"
click at [657, 441] on button "SUBMIT" at bounding box center [648, 447] width 128 height 30
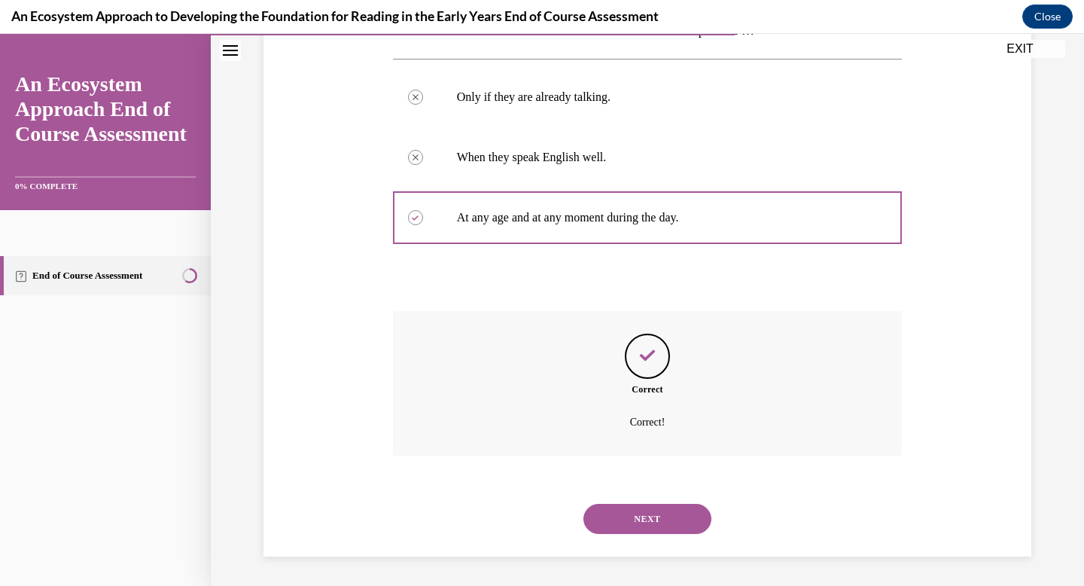
scroll to position [270, 0]
click at [654, 516] on button "NEXT" at bounding box center [648, 518] width 128 height 30
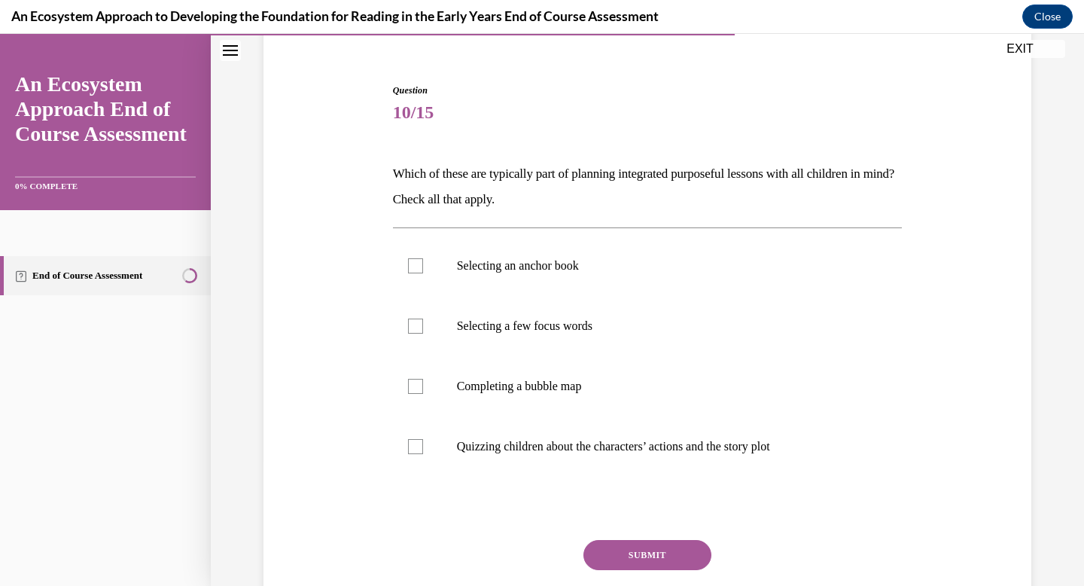
scroll to position [139, 0]
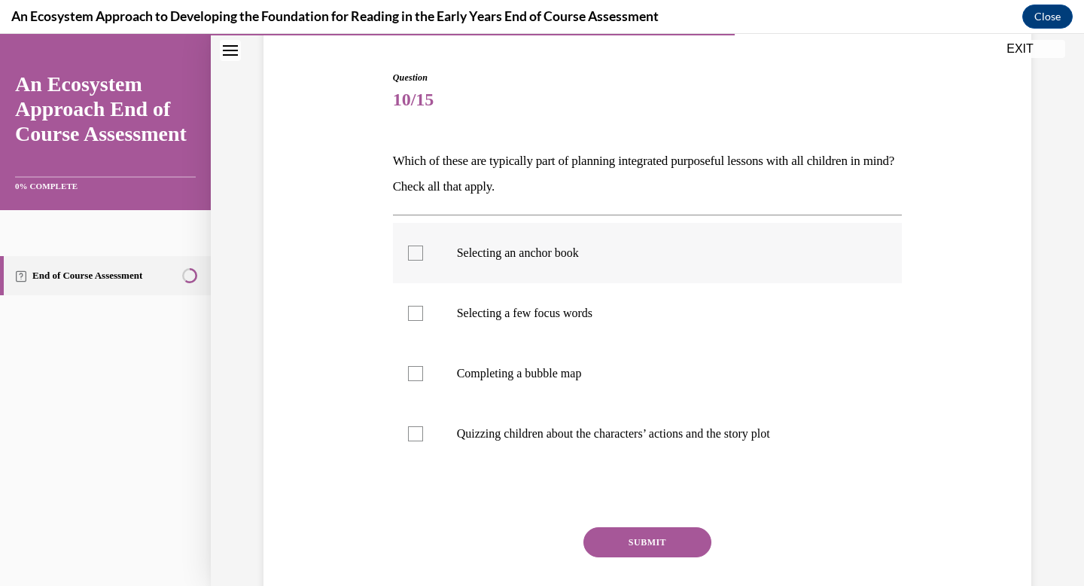
click at [589, 261] on label "Selecting an anchor book" at bounding box center [648, 253] width 510 height 60
click at [423, 261] on input "Selecting an anchor book" at bounding box center [415, 252] width 15 height 15
checkbox input "true"
click at [642, 321] on label "Selecting a few focus words" at bounding box center [648, 313] width 510 height 60
click at [423, 321] on input "Selecting a few focus words" at bounding box center [415, 313] width 15 height 15
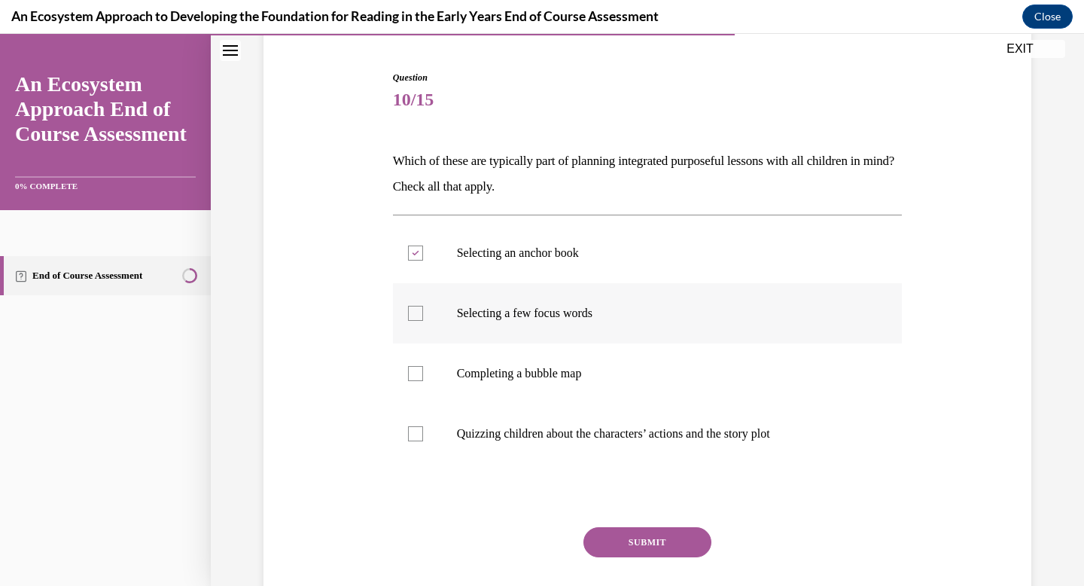
checkbox input "true"
click at [641, 361] on label "Completing a bubble map" at bounding box center [648, 373] width 510 height 60
click at [423, 366] on input "Completing a bubble map" at bounding box center [415, 373] width 15 height 15
checkbox input "true"
click at [645, 432] on p "Quizzing children about the characters’ actions and the story plot" at bounding box center [661, 433] width 408 height 15
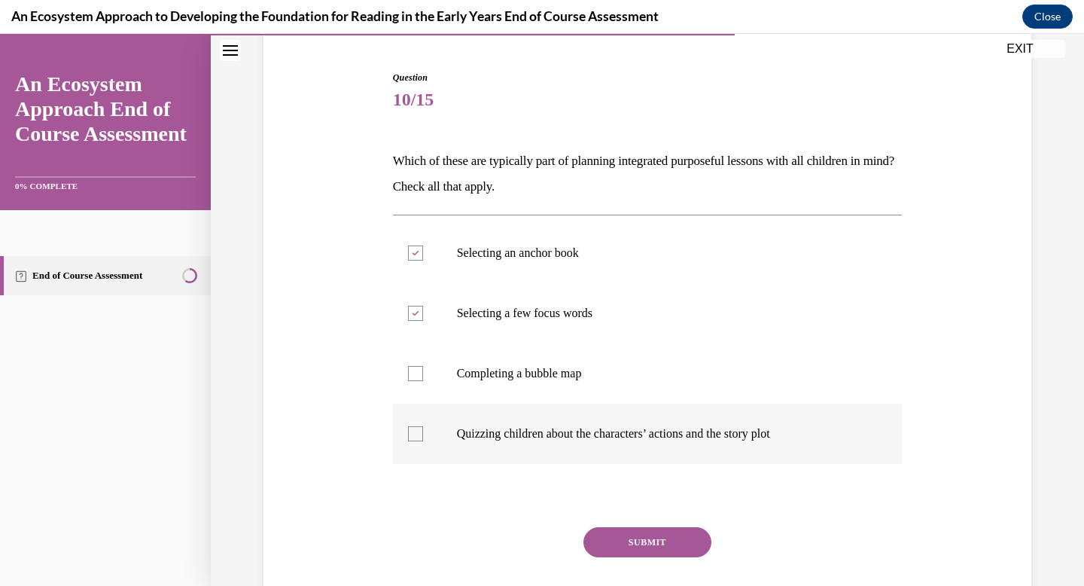
click at [423, 432] on input "Quizzing children about the characters’ actions and the story plot" at bounding box center [415, 433] width 15 height 15
checkbox input "true"
click at [642, 375] on p "Completing a bubble map" at bounding box center [661, 373] width 408 height 15
click at [423, 375] on input "Completing a bubble map" at bounding box center [415, 373] width 15 height 15
click at [627, 390] on label "Completing a bubble map" at bounding box center [648, 373] width 510 height 60
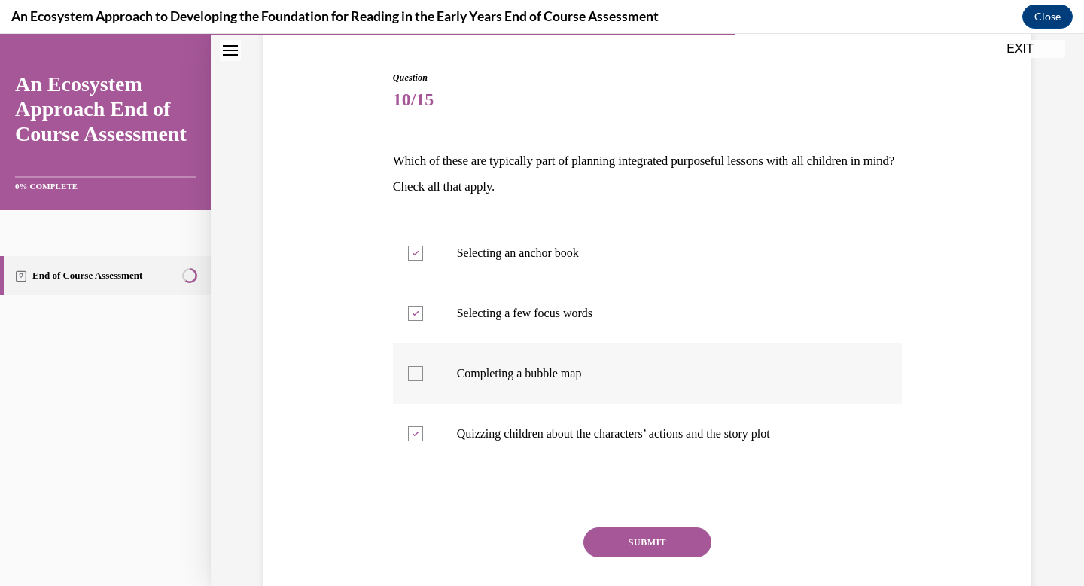
click at [423, 381] on input "Completing a bubble map" at bounding box center [415, 373] width 15 height 15
checkbox input "true"
click at [635, 539] on button "SUBMIT" at bounding box center [648, 542] width 128 height 30
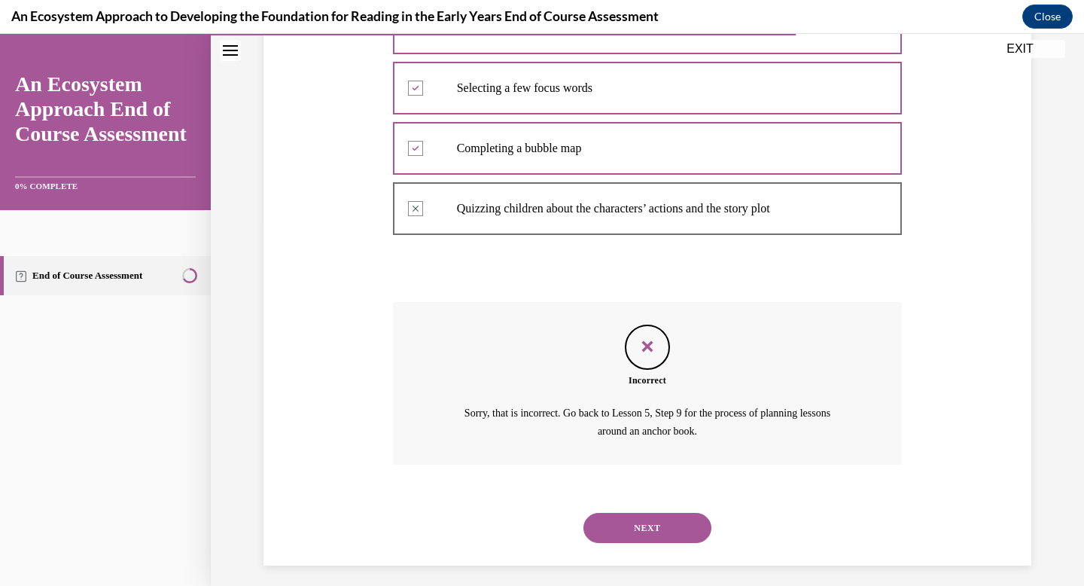
scroll to position [373, 0]
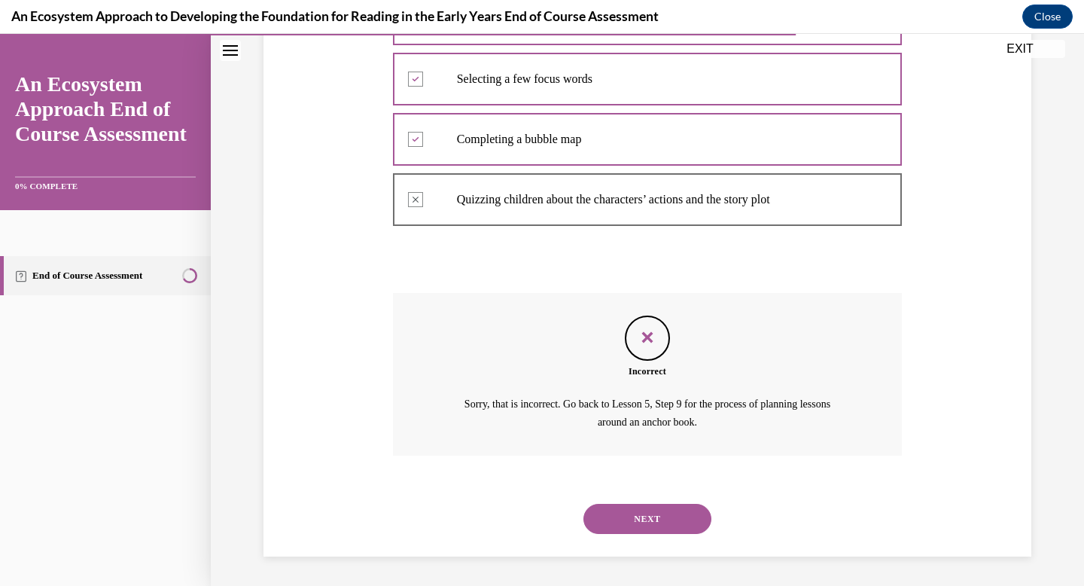
click at [635, 527] on button "NEXT" at bounding box center [648, 519] width 128 height 30
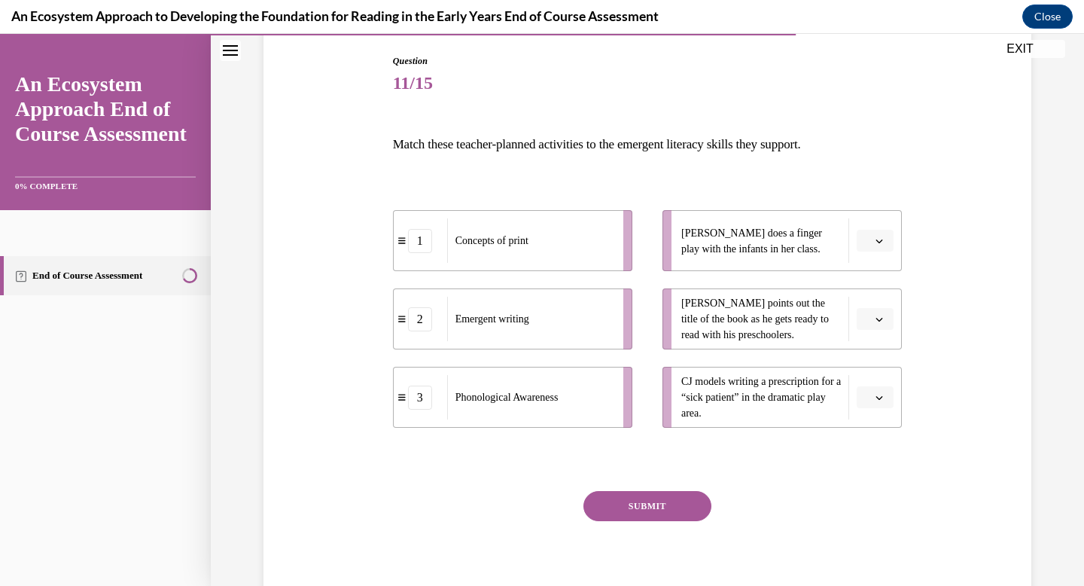
scroll to position [156, 0]
click at [876, 395] on icon "button" at bounding box center [880, 397] width 8 height 8
click at [870, 501] on div "2" at bounding box center [868, 490] width 38 height 30
click at [876, 245] on span "button" at bounding box center [879, 240] width 11 height 11
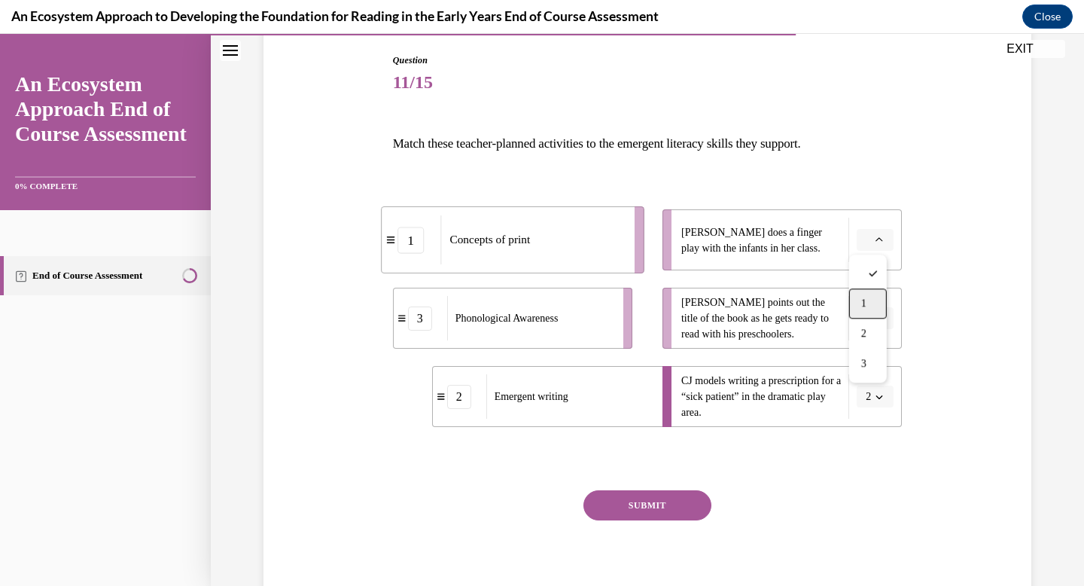
click at [871, 308] on div "1" at bounding box center [868, 303] width 38 height 30
click at [871, 310] on button "button" at bounding box center [875, 318] width 37 height 23
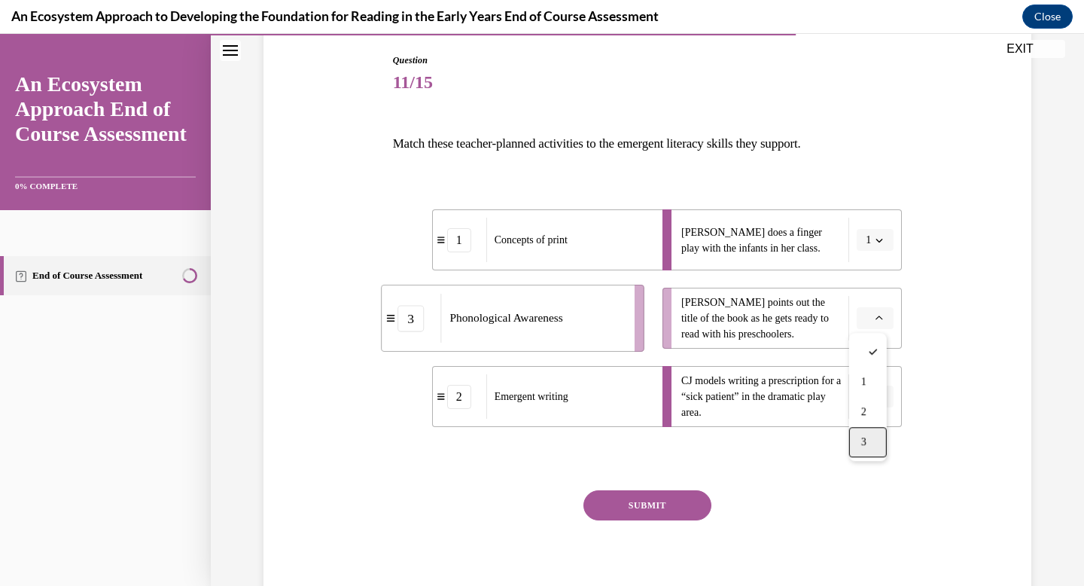
click at [873, 437] on div "3" at bounding box center [868, 442] width 38 height 30
click at [687, 508] on button "SUBMIT" at bounding box center [648, 505] width 128 height 30
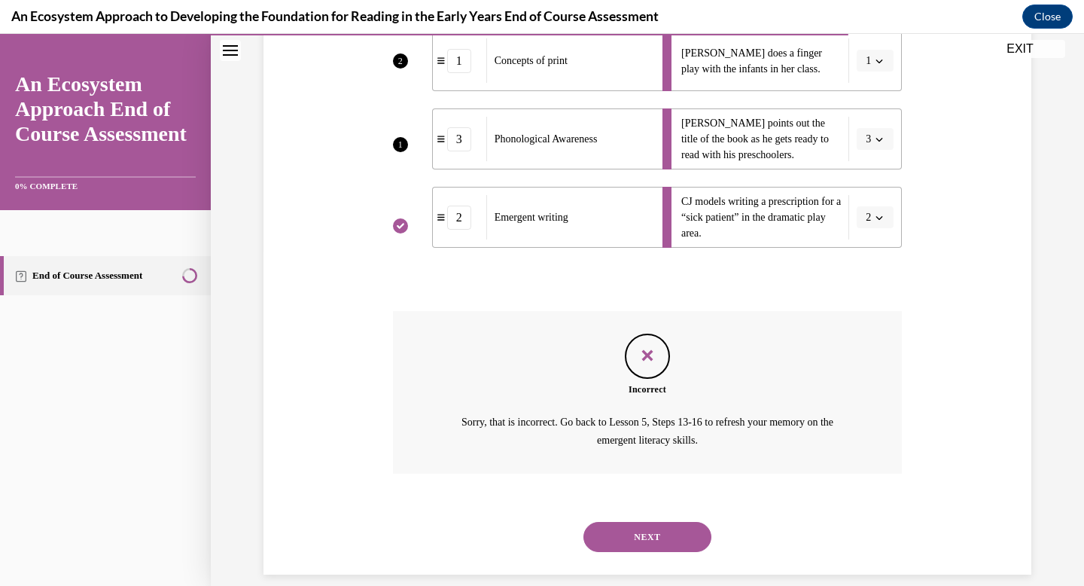
scroll to position [353, 0]
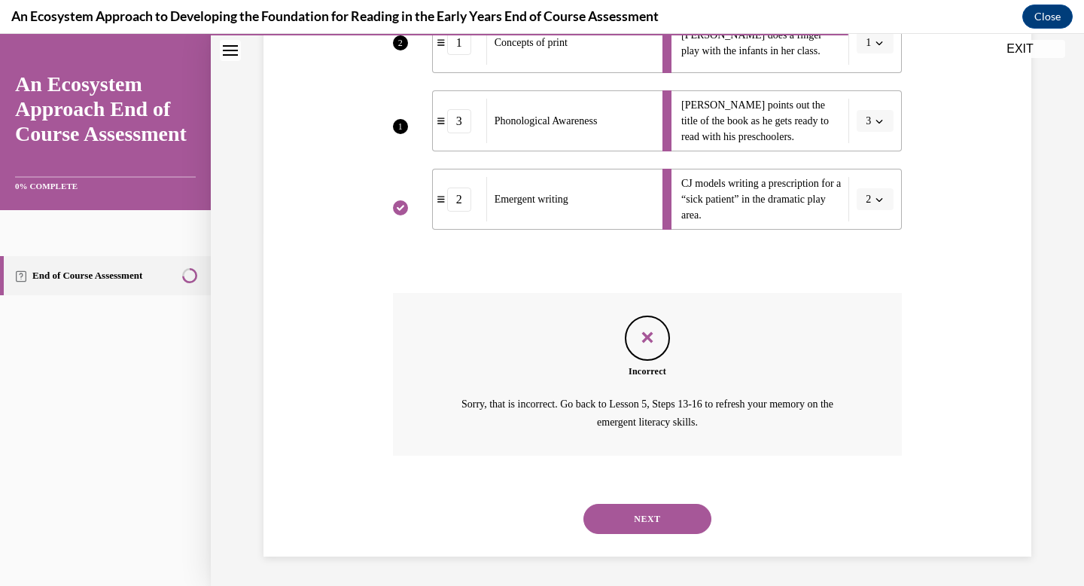
click at [666, 521] on button "NEXT" at bounding box center [648, 519] width 128 height 30
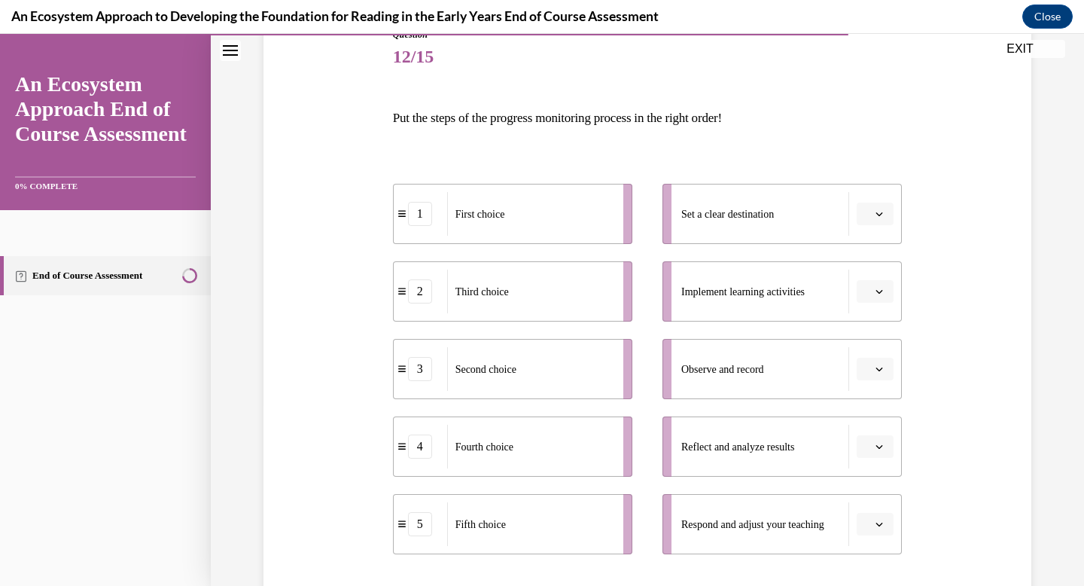
scroll to position [190, 0]
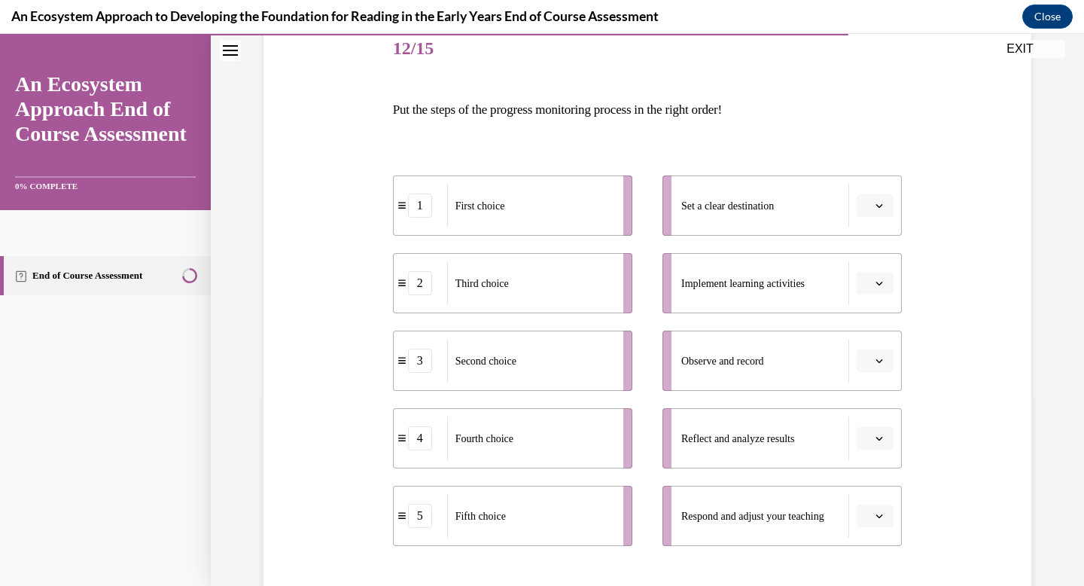
click at [858, 515] on button "button" at bounding box center [875, 516] width 37 height 23
click at [873, 474] on div "5" at bounding box center [868, 482] width 38 height 30
click at [873, 444] on button "button" at bounding box center [875, 438] width 37 height 23
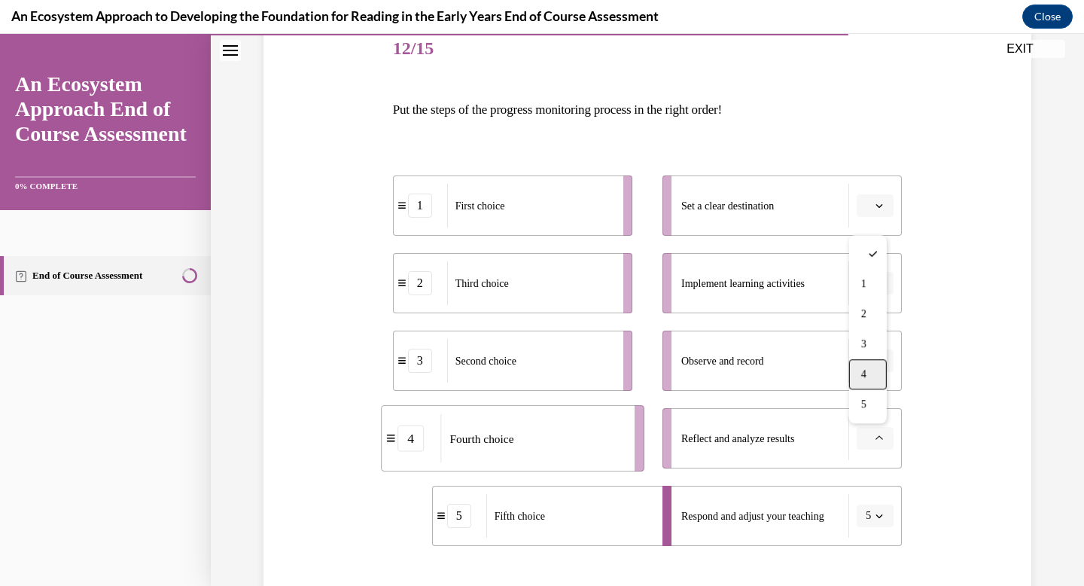
click at [864, 373] on span "4" at bounding box center [863, 374] width 5 height 12
click at [866, 354] on span "Please select an option" at bounding box center [868, 360] width 5 height 15
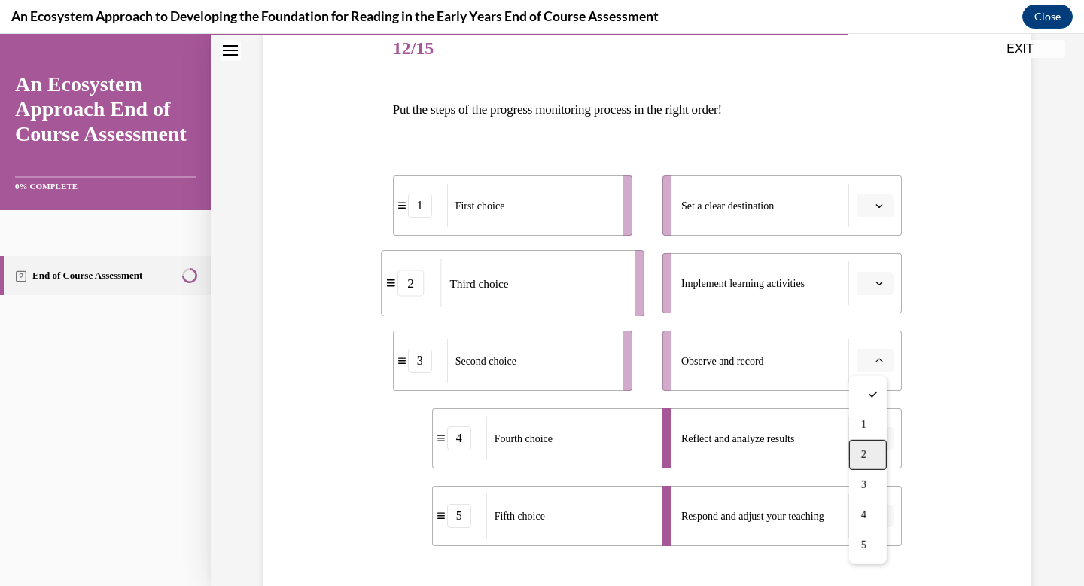
click at [876, 456] on div "2" at bounding box center [868, 455] width 38 height 30
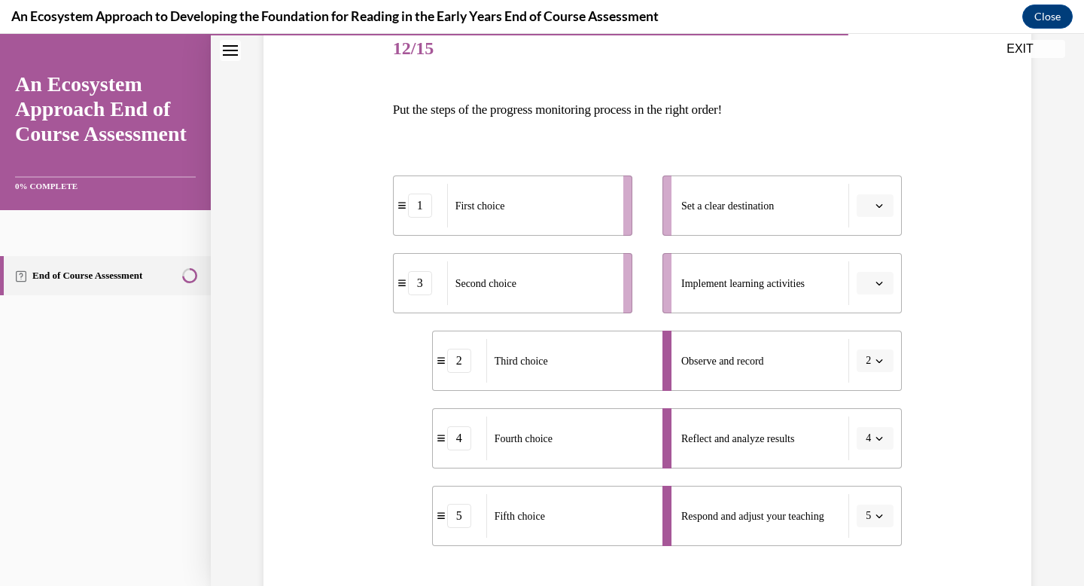
click at [874, 291] on button "button" at bounding box center [875, 283] width 37 height 23
click at [787, 354] on div "Observe and record" at bounding box center [765, 361] width 168 height 44
click at [877, 366] on button "2" at bounding box center [875, 360] width 37 height 23
click at [877, 489] on div "3" at bounding box center [865, 485] width 38 height 30
click at [880, 367] on button "3" at bounding box center [875, 360] width 37 height 23
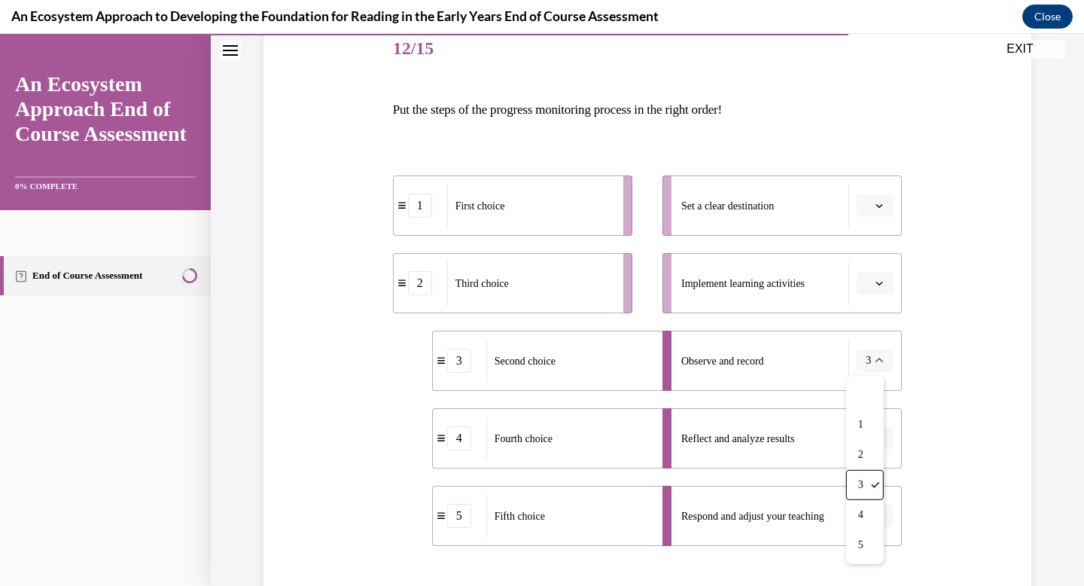
click at [876, 279] on icon "button" at bounding box center [880, 283] width 8 height 8
click at [876, 369] on div "2" at bounding box center [868, 377] width 38 height 30
click at [863, 191] on li "Set a clear destination" at bounding box center [782, 205] width 239 height 60
click at [867, 211] on button "button" at bounding box center [875, 205] width 37 height 23
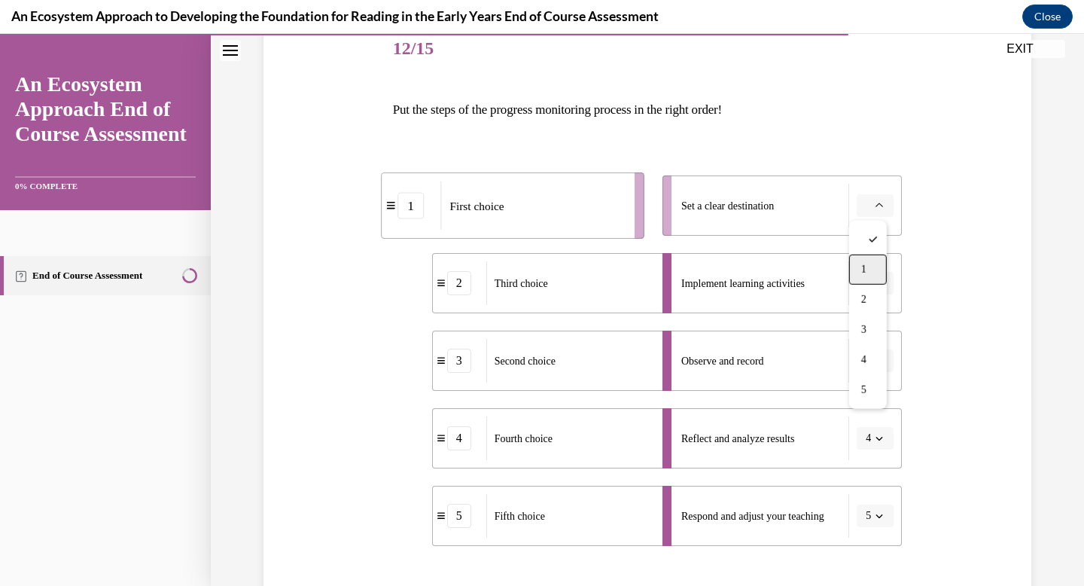
click at [869, 267] on div "1" at bounding box center [868, 270] width 38 height 30
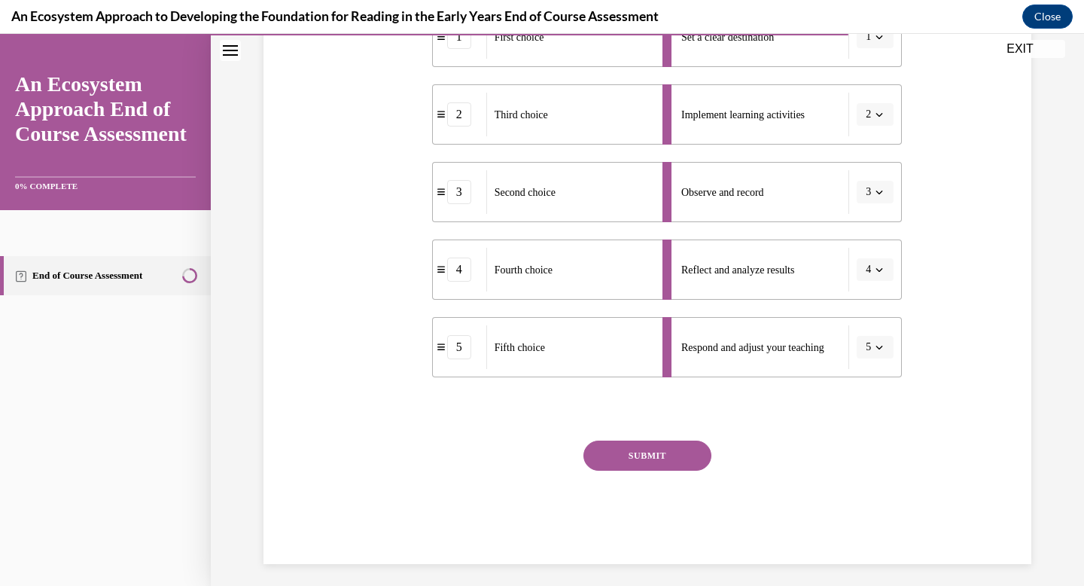
scroll to position [367, 0]
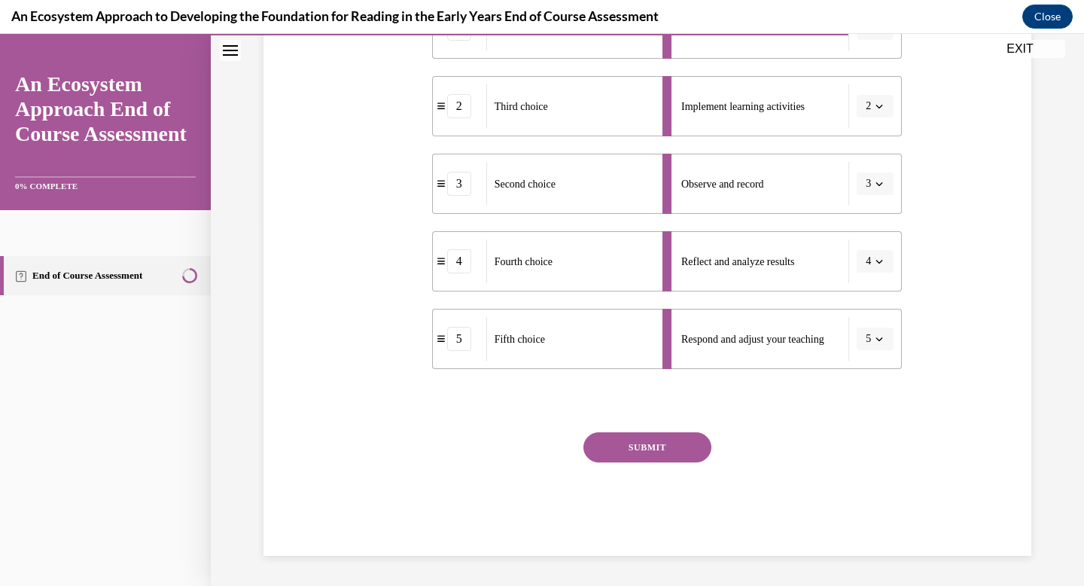
click at [662, 464] on div "SUBMIT" at bounding box center [648, 469] width 510 height 75
click at [664, 444] on button "SUBMIT" at bounding box center [648, 447] width 128 height 30
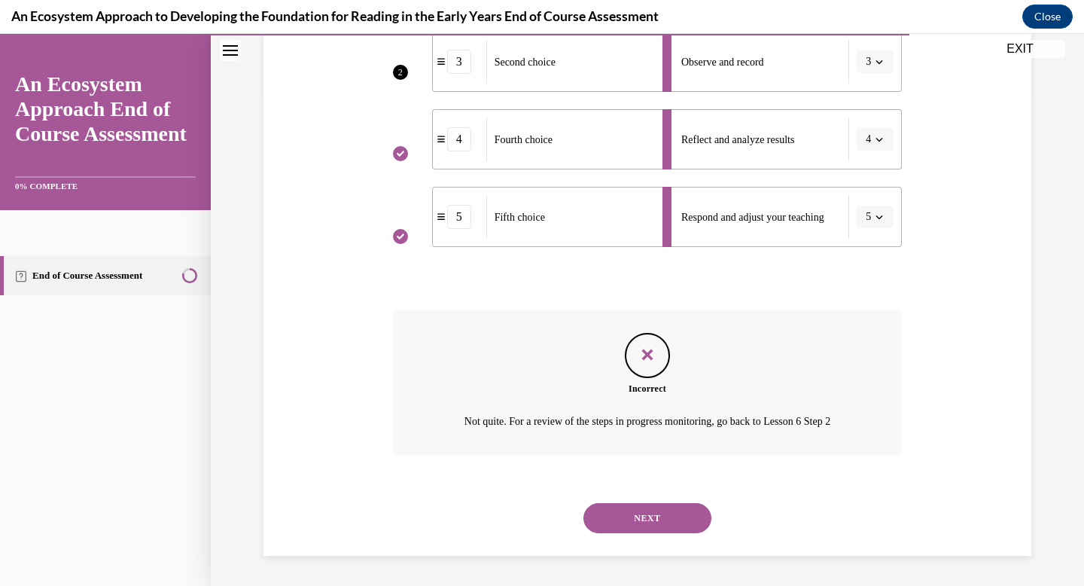
click at [660, 513] on button "NEXT" at bounding box center [648, 518] width 128 height 30
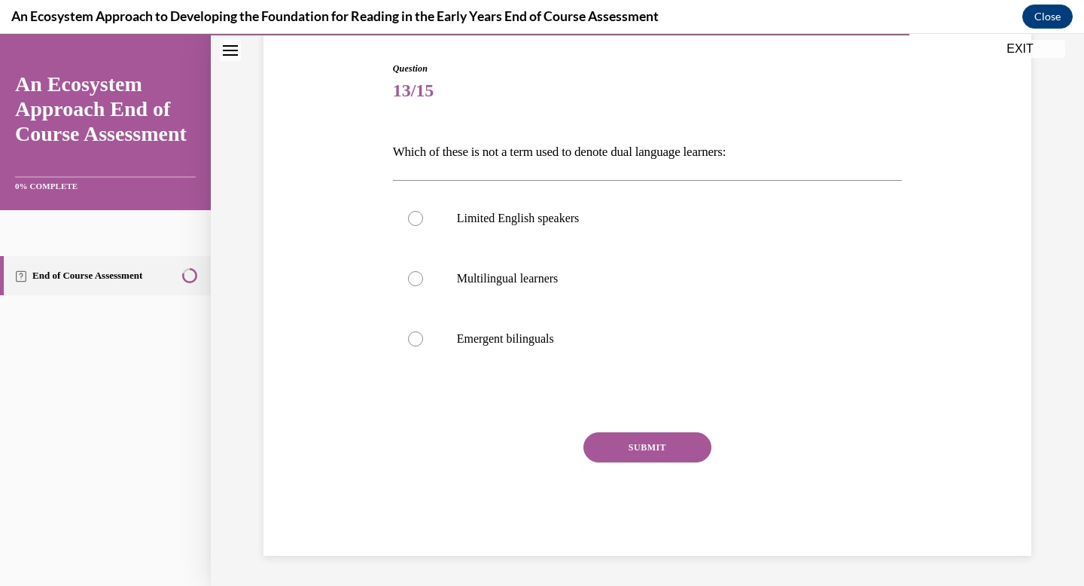
scroll to position [148, 0]
click at [557, 273] on p "Multilingual learners" at bounding box center [661, 278] width 408 height 15
click at [423, 273] on input "Multilingual learners" at bounding box center [415, 278] width 15 height 15
radio input "true"
click at [599, 337] on p "Emergent bilinguals" at bounding box center [661, 338] width 408 height 15
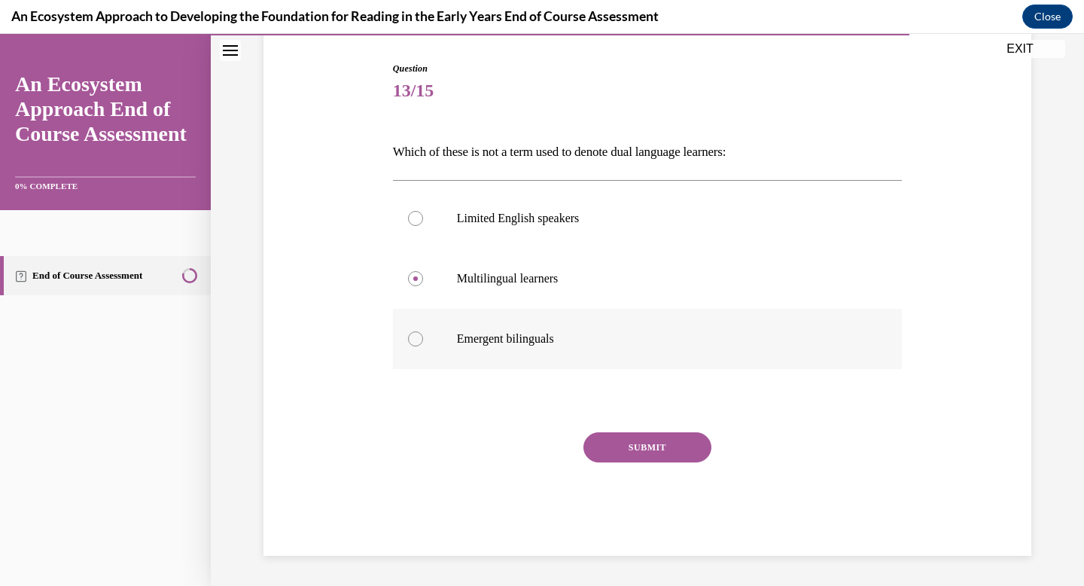
click at [423, 337] on input "Emergent bilinguals" at bounding box center [415, 338] width 15 height 15
radio input "true"
click at [617, 441] on button "SUBMIT" at bounding box center [648, 447] width 128 height 30
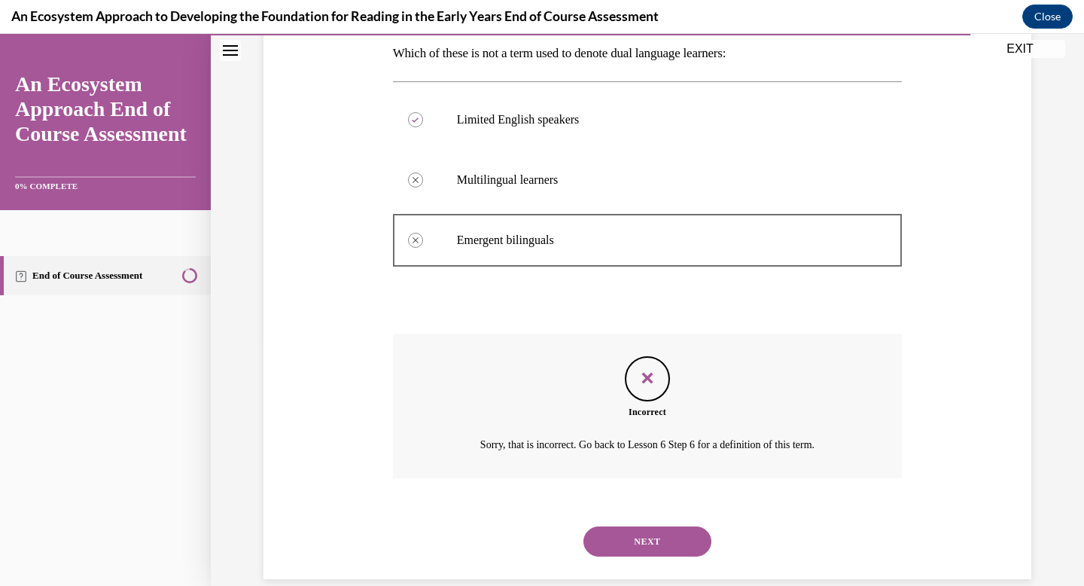
scroll to position [270, 0]
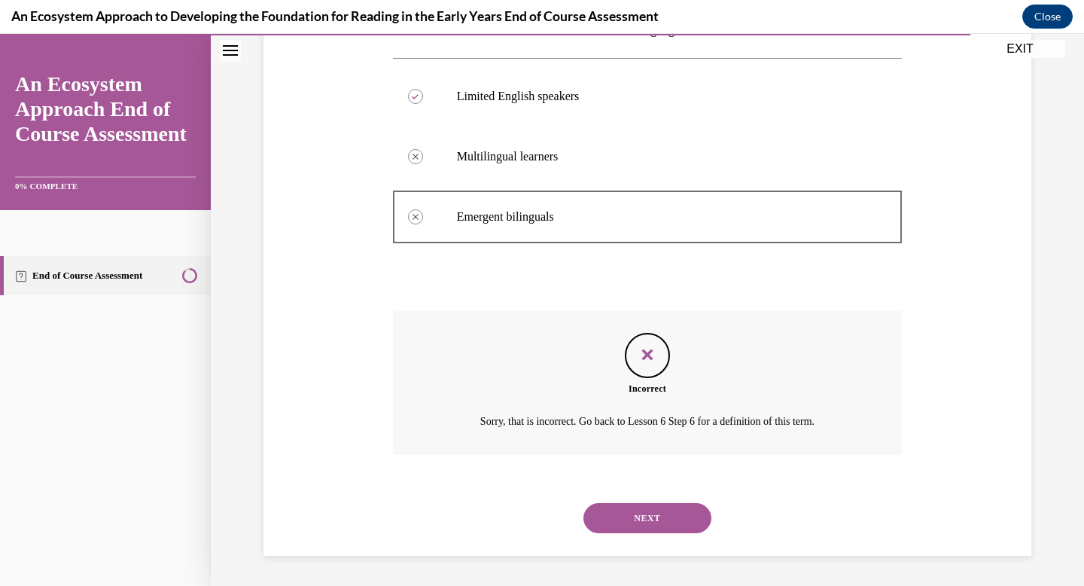
click at [636, 520] on button "NEXT" at bounding box center [648, 518] width 128 height 30
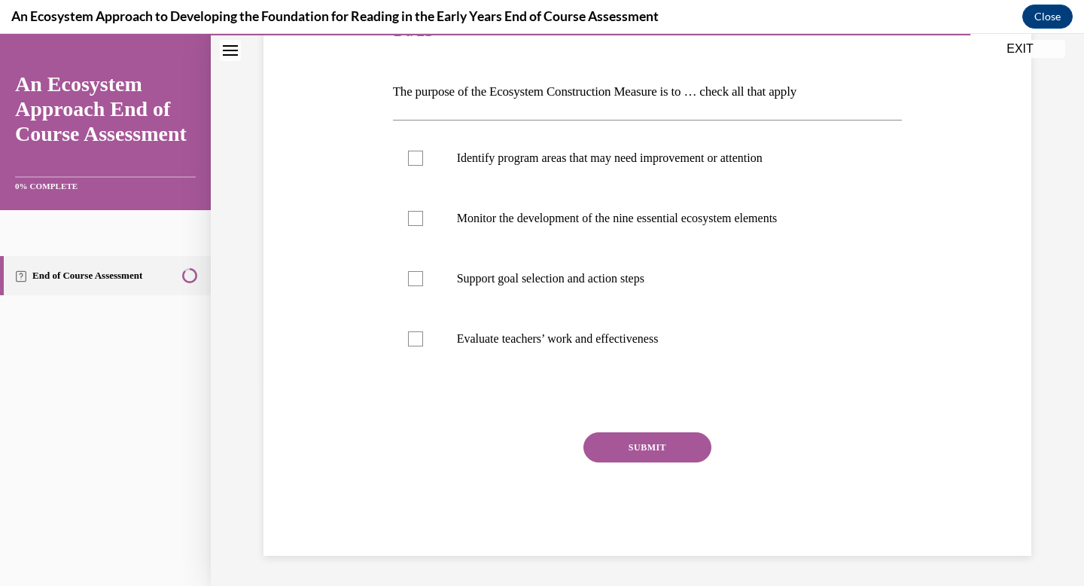
scroll to position [167, 0]
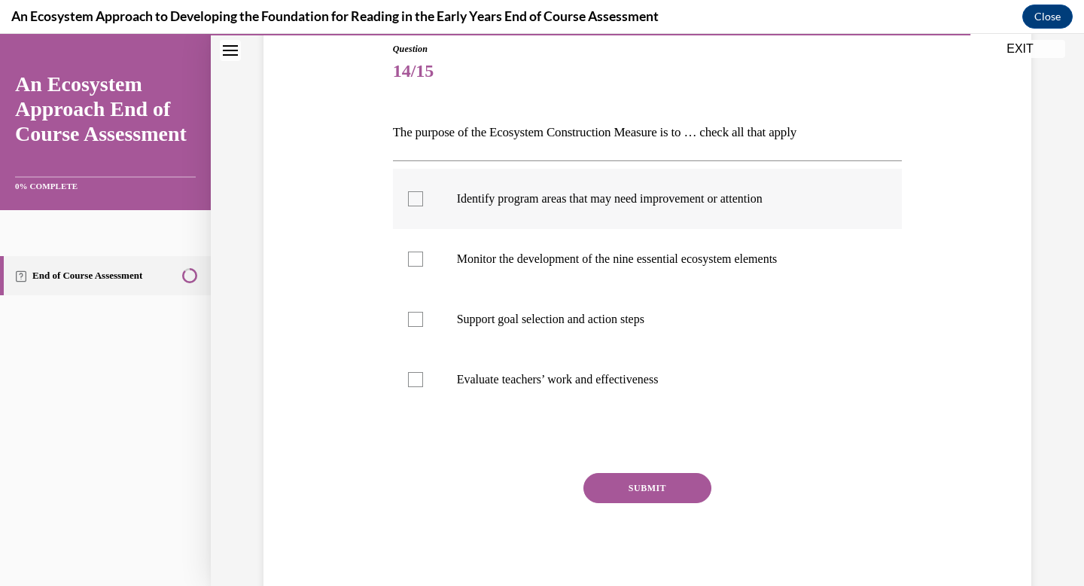
click at [691, 219] on label "Identify program areas that may need improvement or attention" at bounding box center [648, 199] width 510 height 60
click at [423, 206] on input "Identify program areas that may need improvement or attention" at bounding box center [415, 198] width 15 height 15
checkbox input "true"
click at [691, 258] on p "Monitor the development of the nine essential ecosystem elements" at bounding box center [661, 259] width 408 height 15
click at [423, 258] on input "Monitor the development of the nine essential ecosystem elements" at bounding box center [415, 259] width 15 height 15
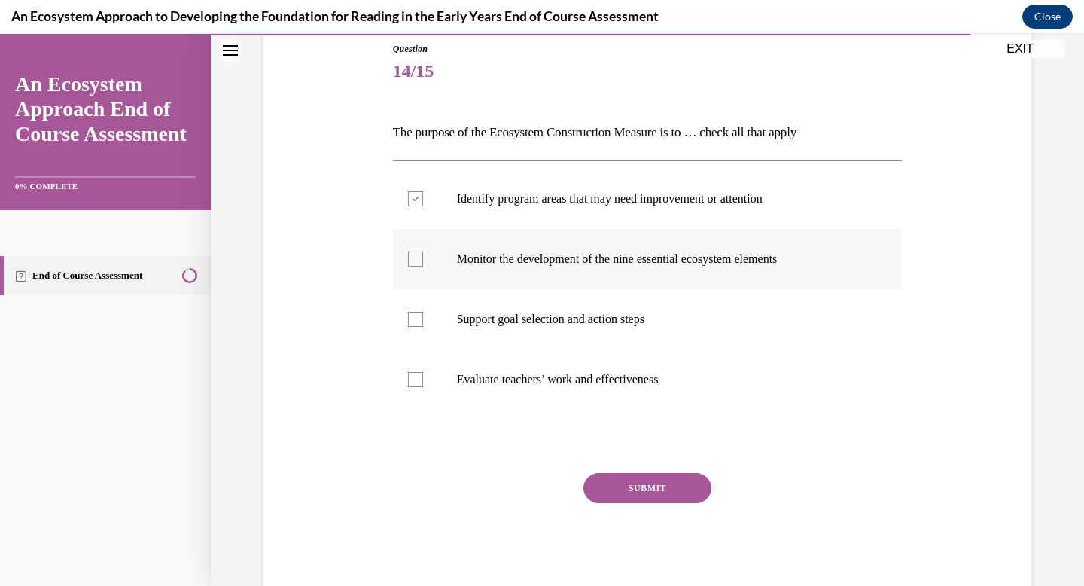
checkbox input "true"
click at [672, 338] on label "Support goal selection and action steps" at bounding box center [648, 319] width 510 height 60
click at [423, 327] on input "Support goal selection and action steps" at bounding box center [415, 319] width 15 height 15
checkbox input "true"
click at [671, 386] on p "Evaluate teachers’ work and effectiveness" at bounding box center [661, 379] width 408 height 15
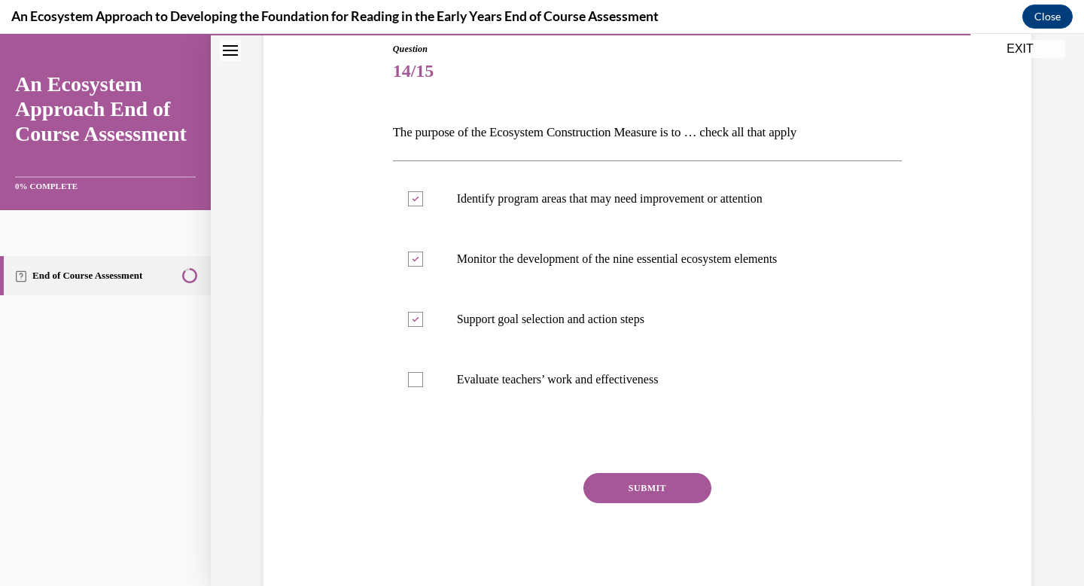
click at [423, 386] on input "Evaluate teachers’ work and effectiveness" at bounding box center [415, 379] width 15 height 15
checkbox input "true"
click at [668, 479] on button "SUBMIT" at bounding box center [648, 488] width 128 height 30
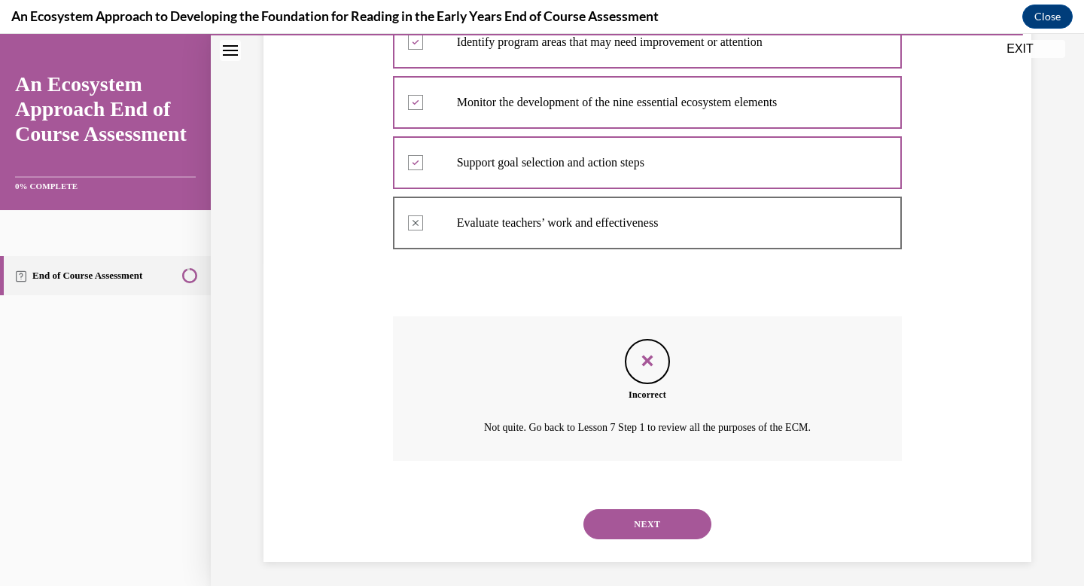
scroll to position [330, 0]
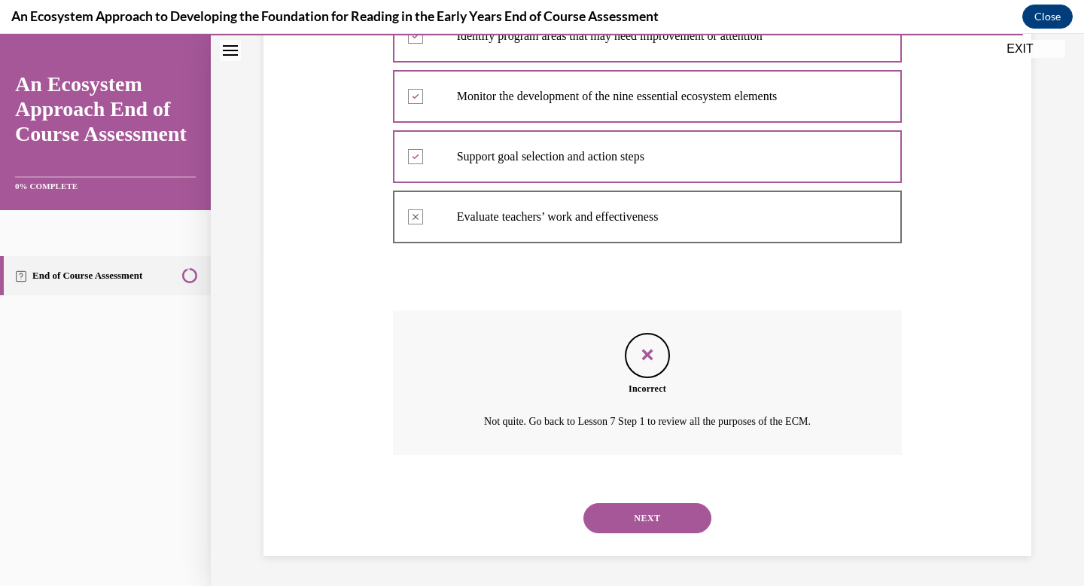
click at [654, 510] on button "NEXT" at bounding box center [648, 518] width 128 height 30
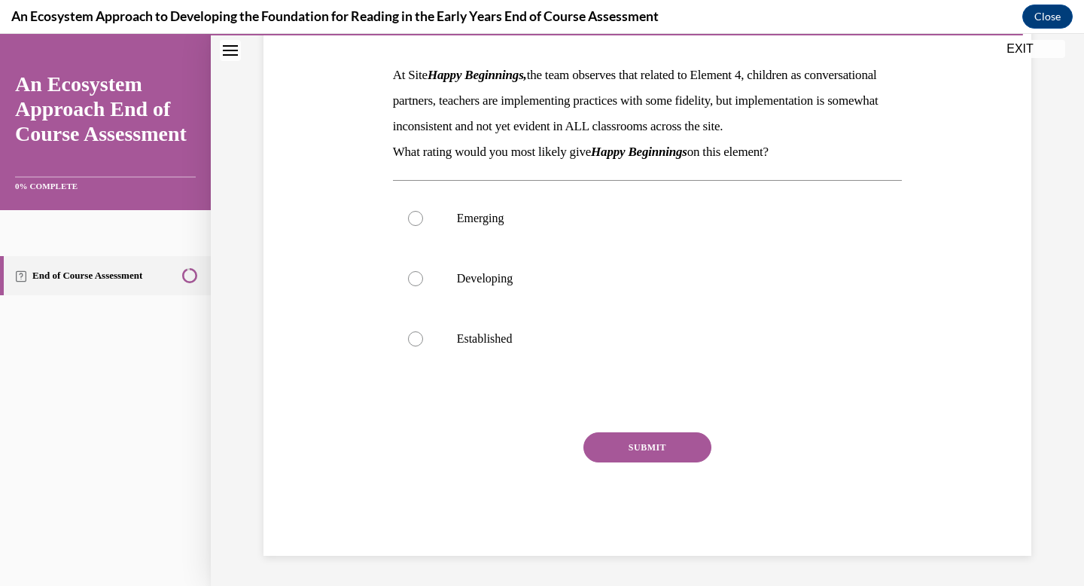
scroll to position [223, 0]
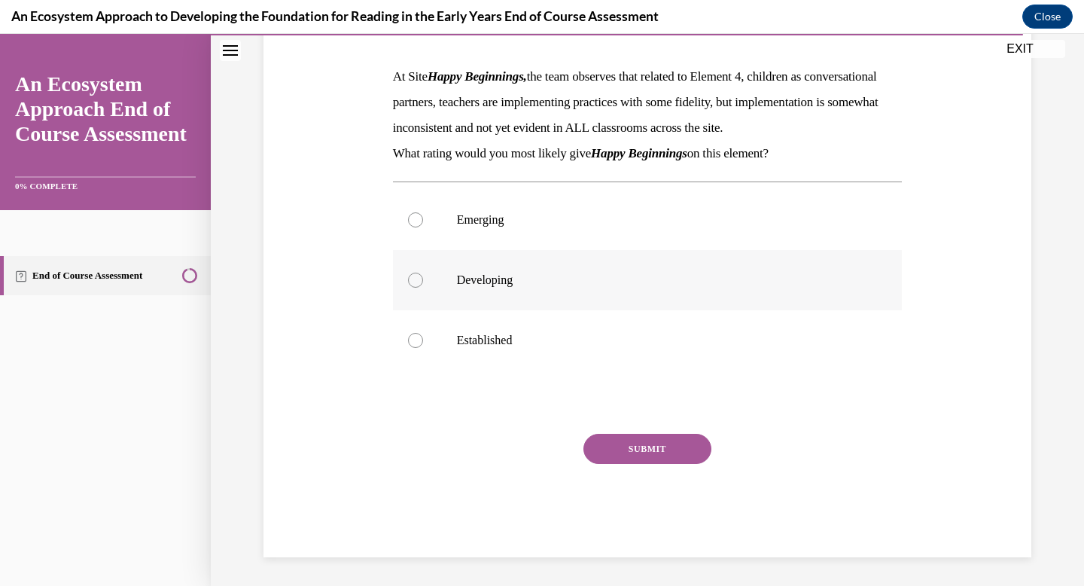
click at [664, 276] on label "Developing" at bounding box center [648, 280] width 510 height 60
click at [423, 276] on input "Developing" at bounding box center [415, 280] width 15 height 15
radio input "true"
click at [651, 460] on button "SUBMIT" at bounding box center [648, 449] width 128 height 30
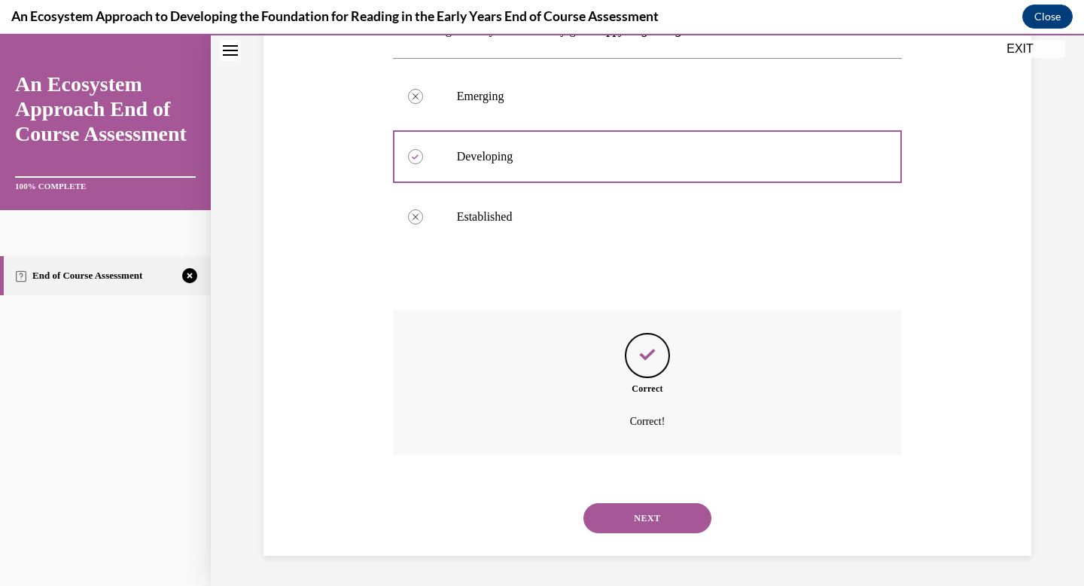
scroll to position [372, 0]
click at [651, 517] on button "NEXT" at bounding box center [648, 518] width 128 height 30
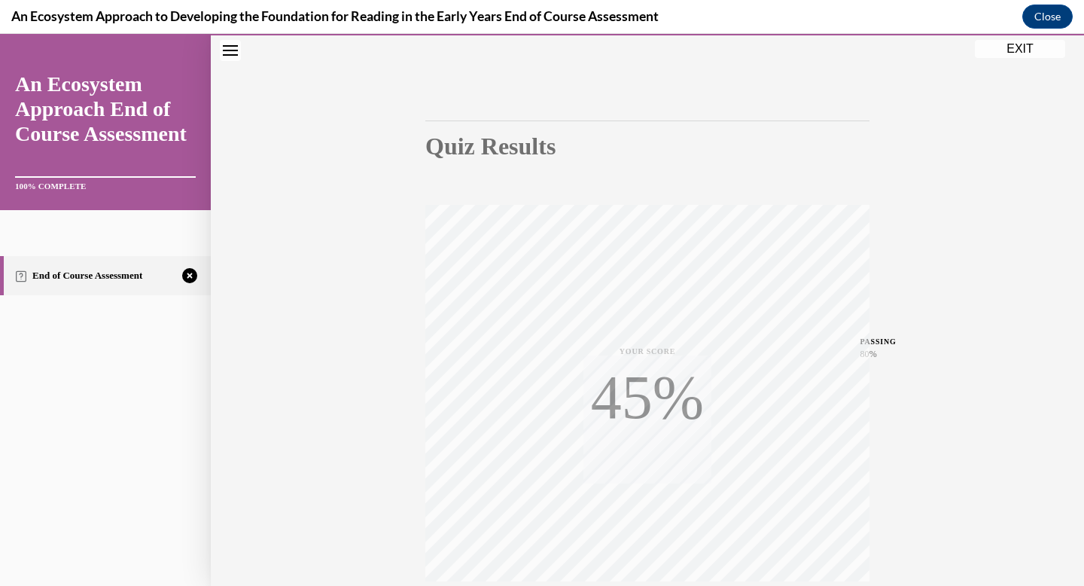
scroll to position [220, 0]
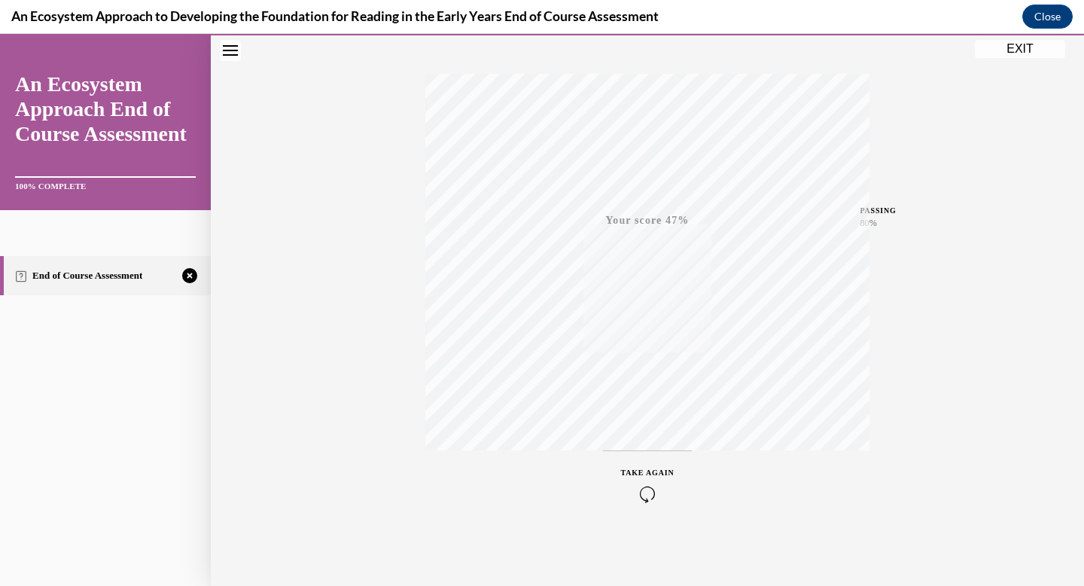
click at [643, 495] on icon "button" at bounding box center [647, 494] width 53 height 17
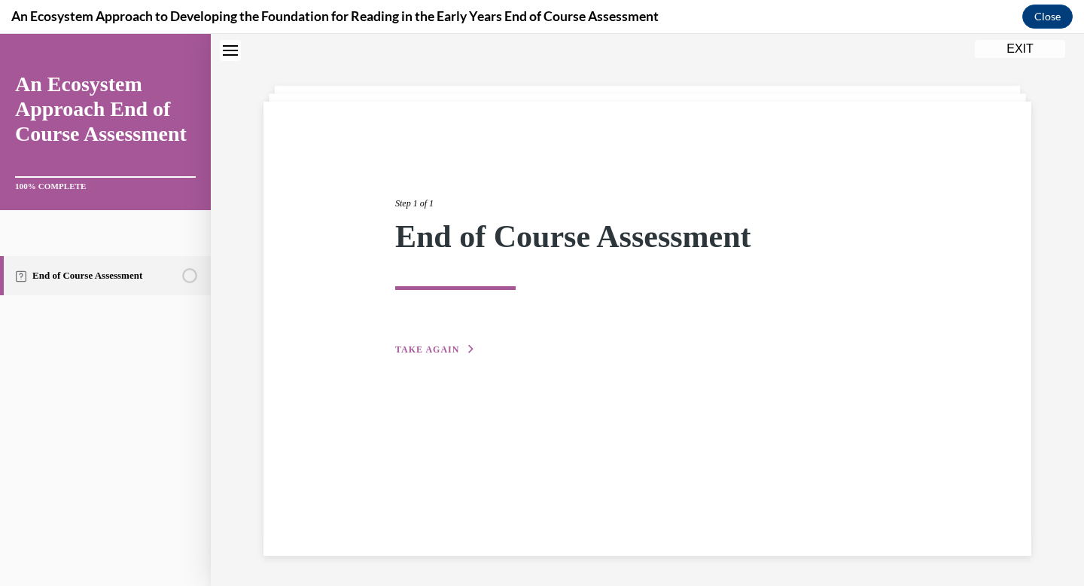
scroll to position [47, 0]
click at [413, 351] on span "TAKE AGAIN" at bounding box center [427, 349] width 64 height 11
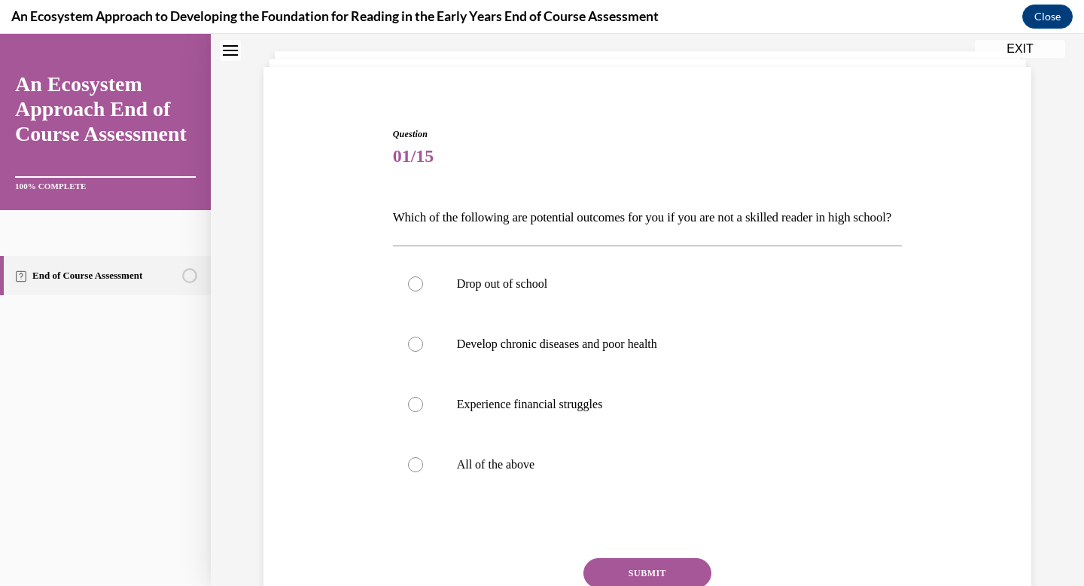
scroll to position [97, 0]
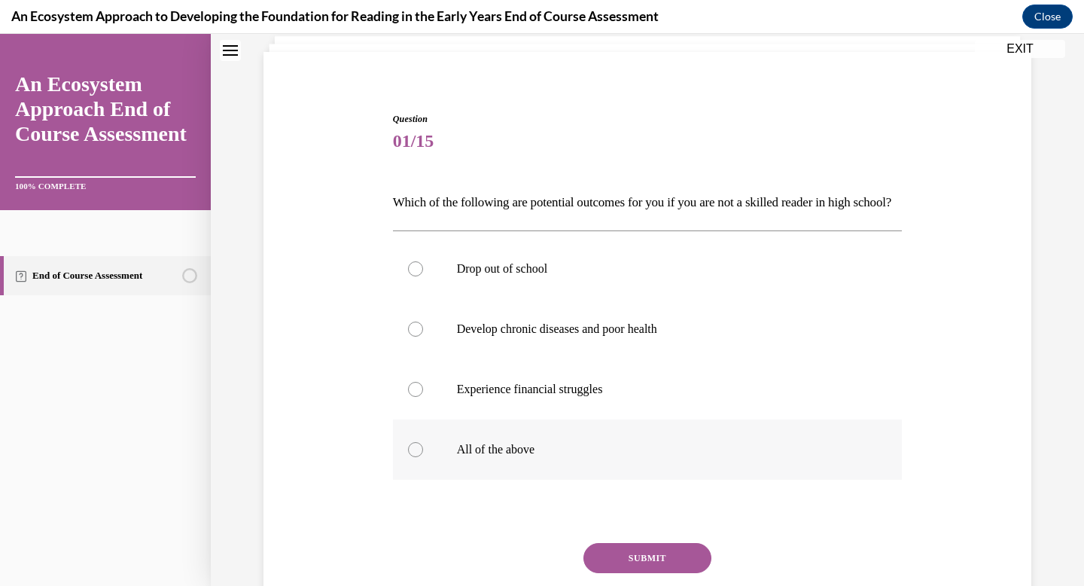
click at [459, 455] on label "All of the above" at bounding box center [648, 449] width 510 height 60
click at [423, 455] on input "All of the above" at bounding box center [415, 449] width 15 height 15
radio input "true"
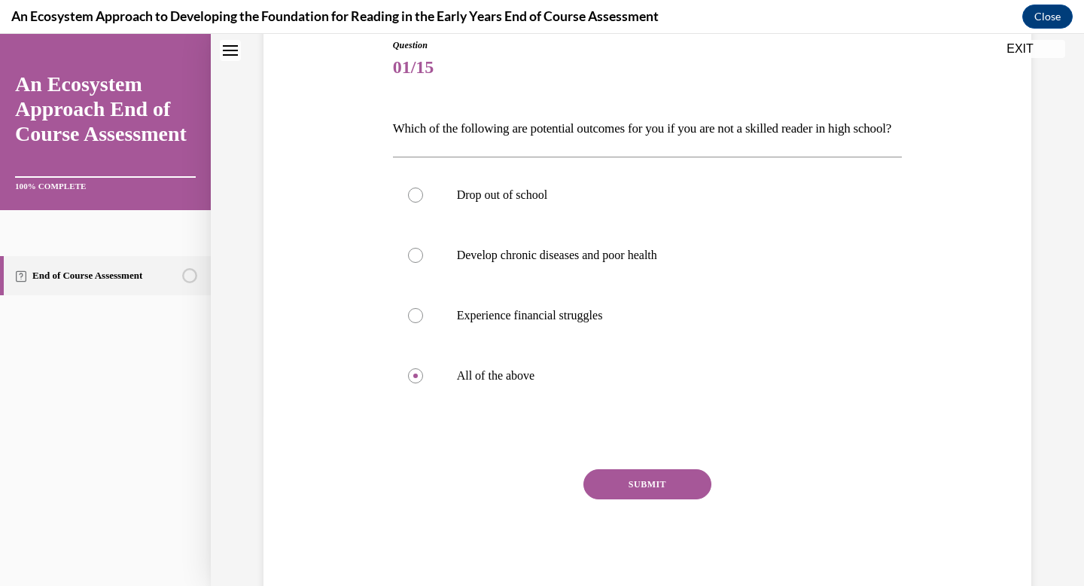
click at [602, 499] on button "SUBMIT" at bounding box center [648, 484] width 128 height 30
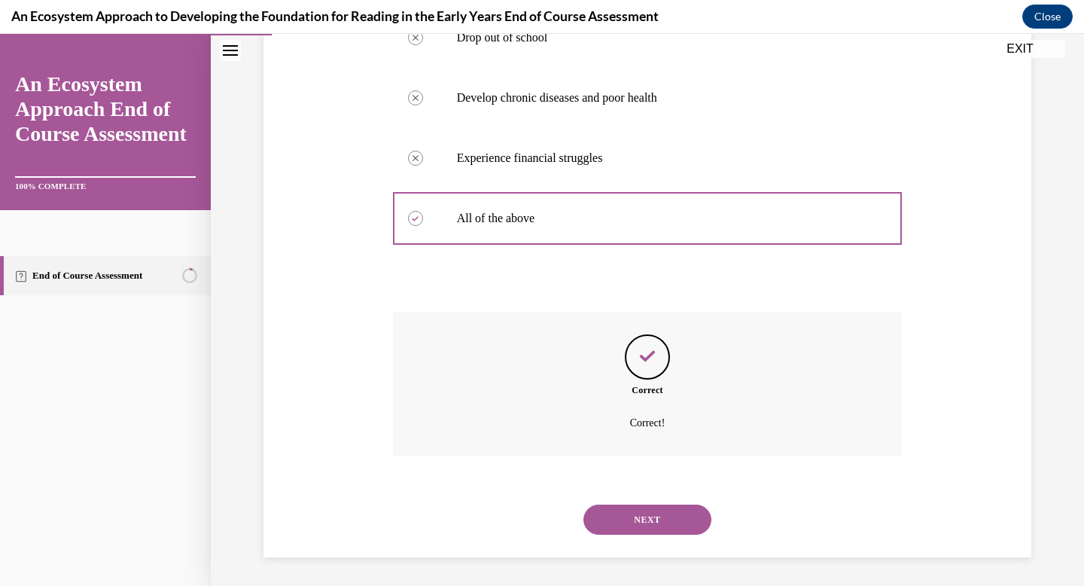
scroll to position [355, 0]
click at [605, 522] on button "NEXT" at bounding box center [648, 518] width 128 height 30
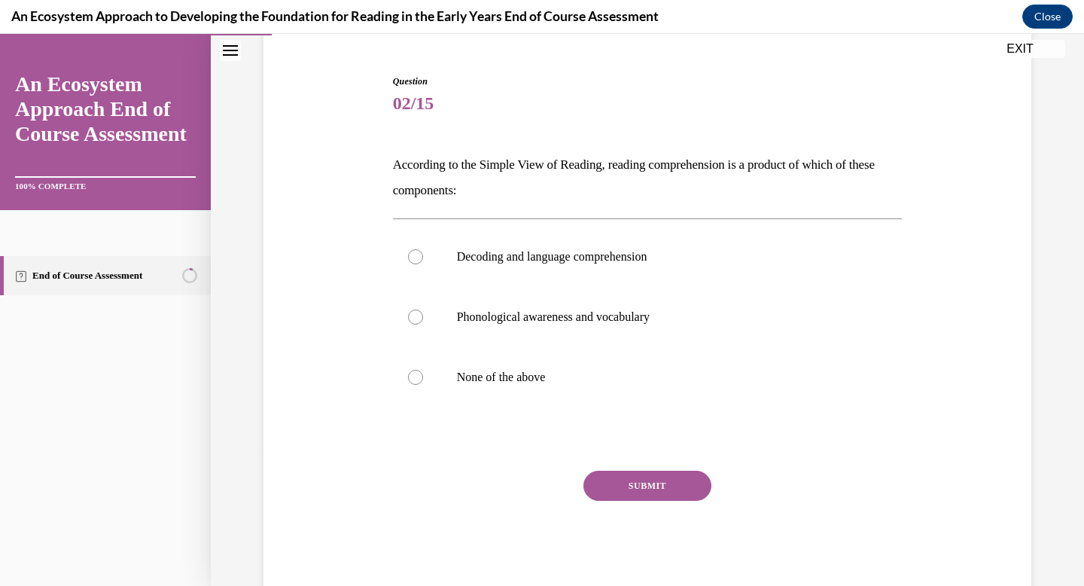
scroll to position [133, 0]
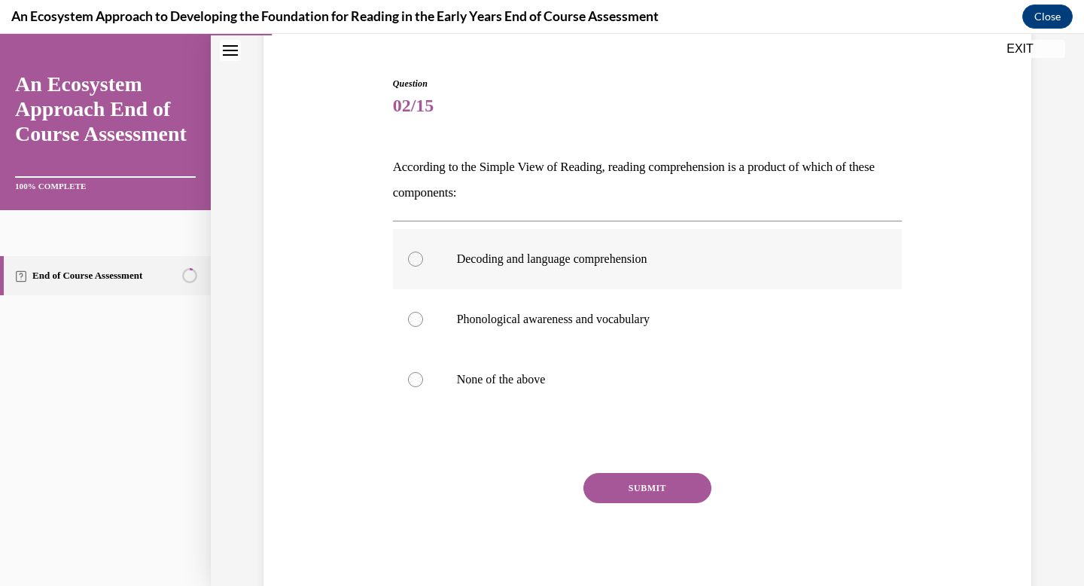
click at [643, 283] on label "Decoding and language comprehension" at bounding box center [648, 259] width 510 height 60
click at [423, 267] on input "Decoding and language comprehension" at bounding box center [415, 259] width 15 height 15
radio input "true"
click at [651, 471] on div "Question 02/15 According to the Simple View of Reading, reading comprehension i…" at bounding box center [648, 337] width 510 height 520
click at [653, 480] on button "SUBMIT" at bounding box center [648, 488] width 128 height 30
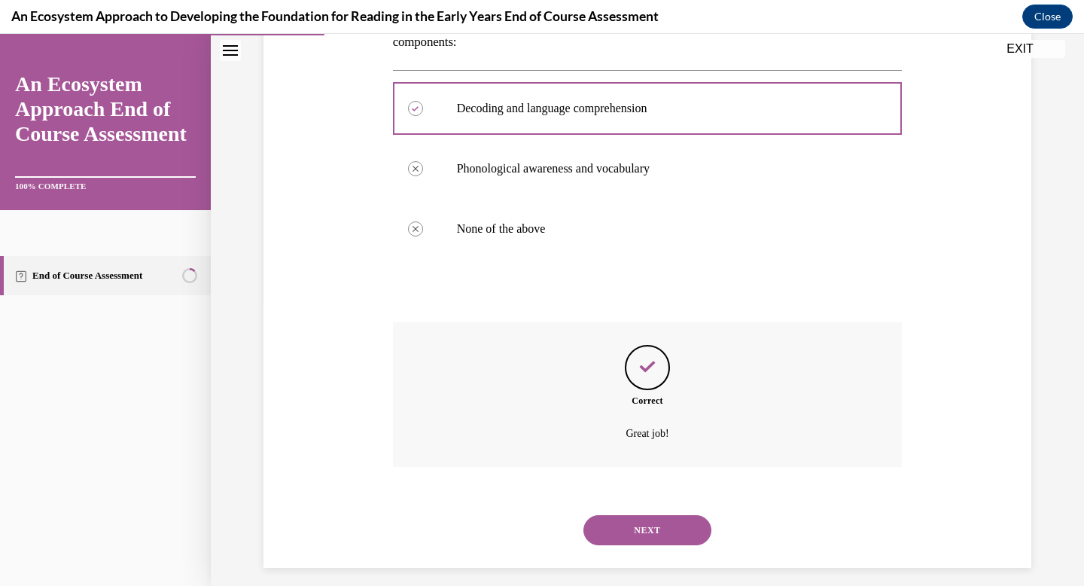
scroll to position [295, 0]
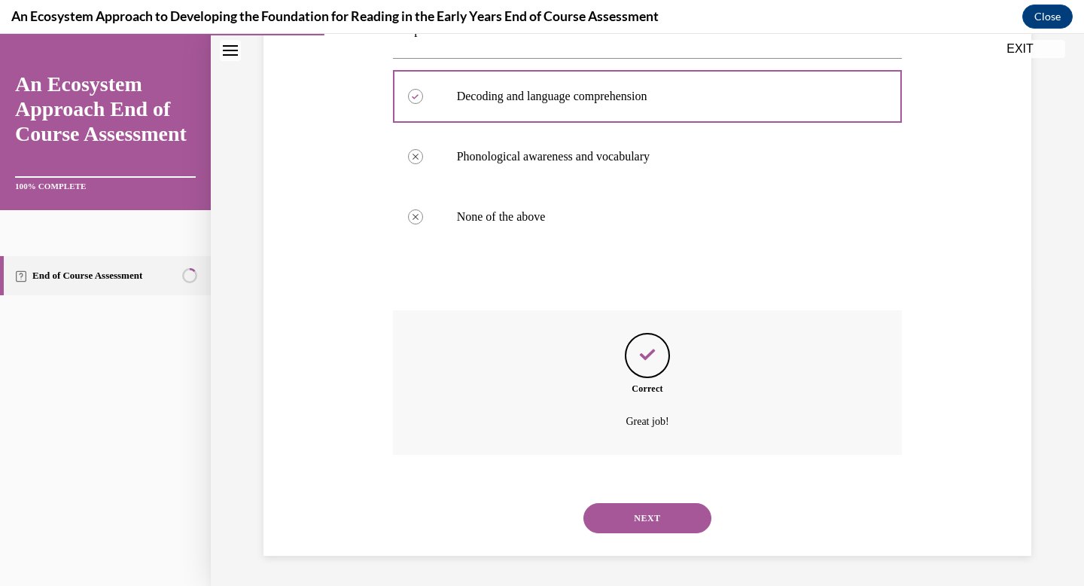
click at [654, 514] on button "NEXT" at bounding box center [648, 518] width 128 height 30
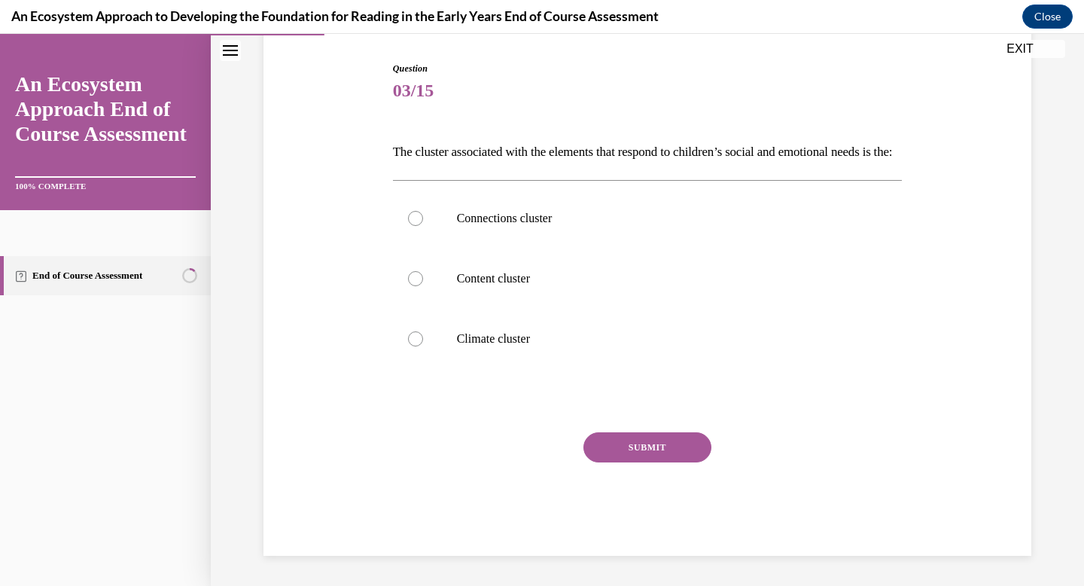
scroll to position [167, 0]
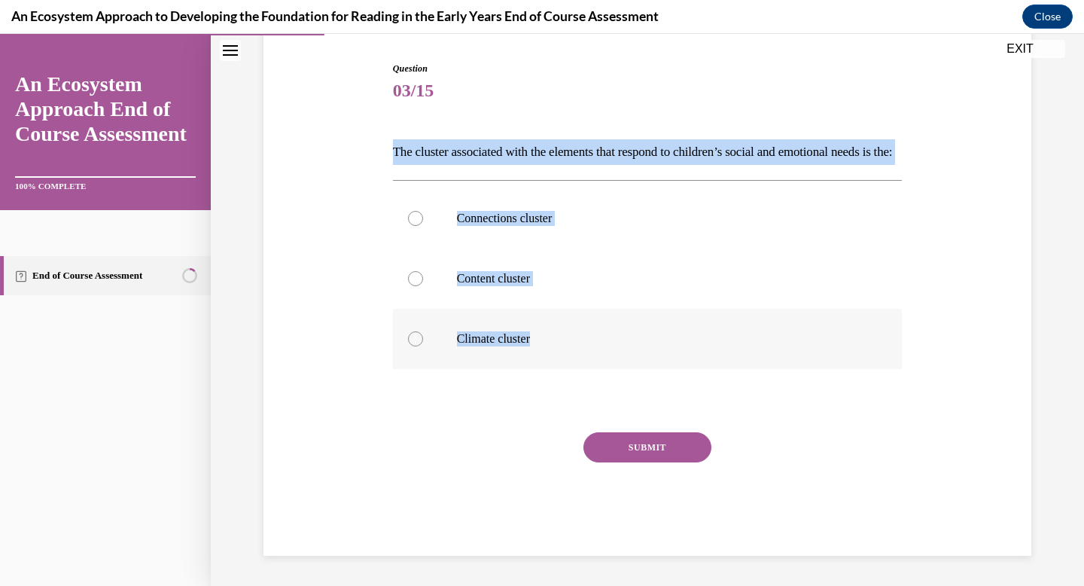
drag, startPoint x: 387, startPoint y: 133, endPoint x: 590, endPoint y: 362, distance: 305.7
click at [590, 362] on div "Question 03/15 The cluster associated with the elements that respond to childre…" at bounding box center [648, 309] width 510 height 494
copy div "The cluster associated with the elements that respond to children’s social and …"
click at [433, 348] on label "Climate cluster" at bounding box center [648, 339] width 510 height 60
click at [423, 346] on input "Climate cluster" at bounding box center [415, 338] width 15 height 15
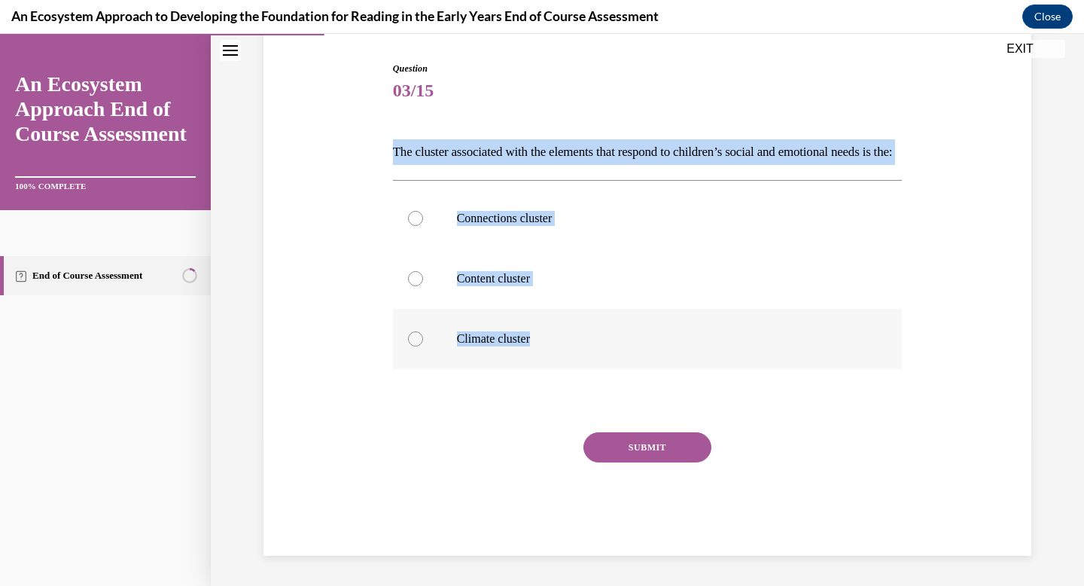
radio input "true"
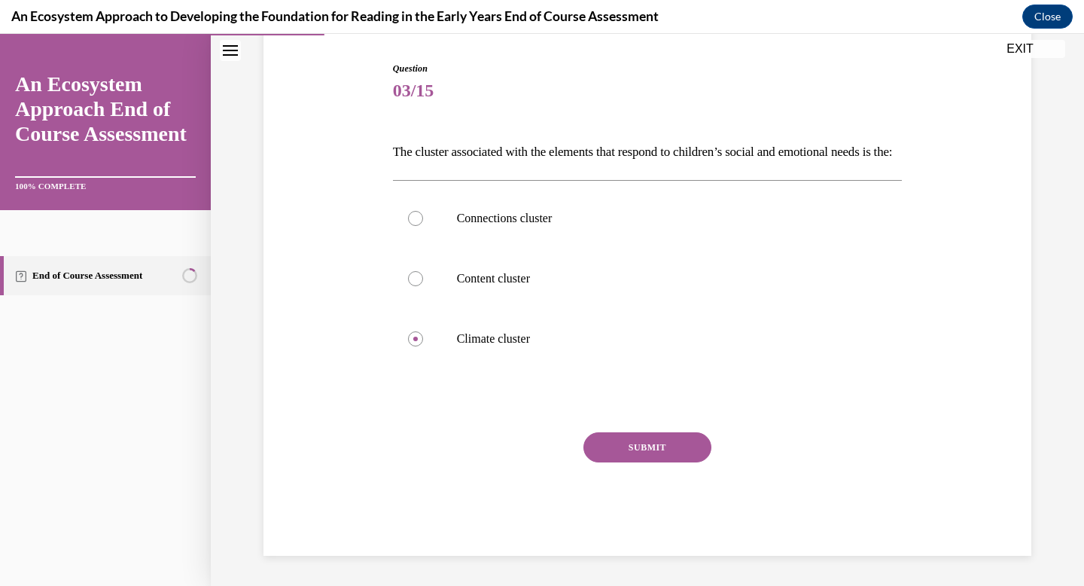
click at [593, 445] on button "SUBMIT" at bounding box center [648, 447] width 128 height 30
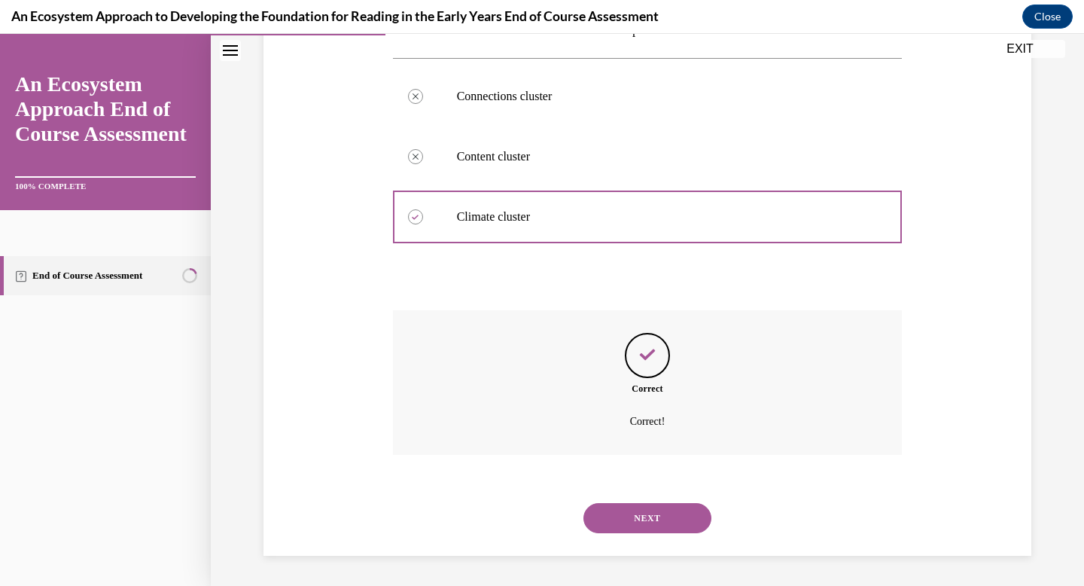
scroll to position [295, 0]
click at [622, 512] on button "NEXT" at bounding box center [648, 518] width 128 height 30
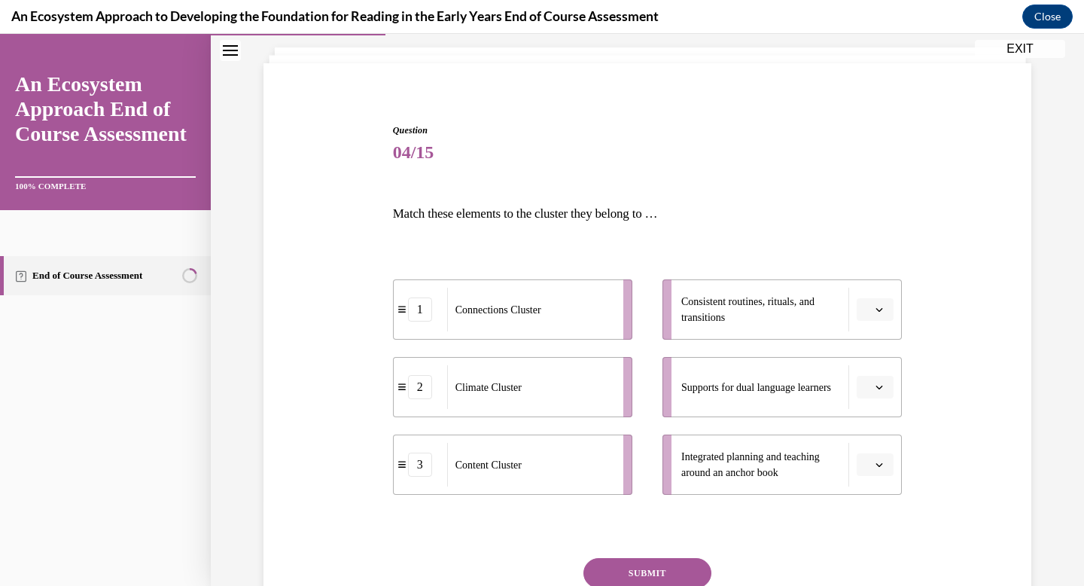
scroll to position [181, 0]
